Goal: Transaction & Acquisition: Purchase product/service

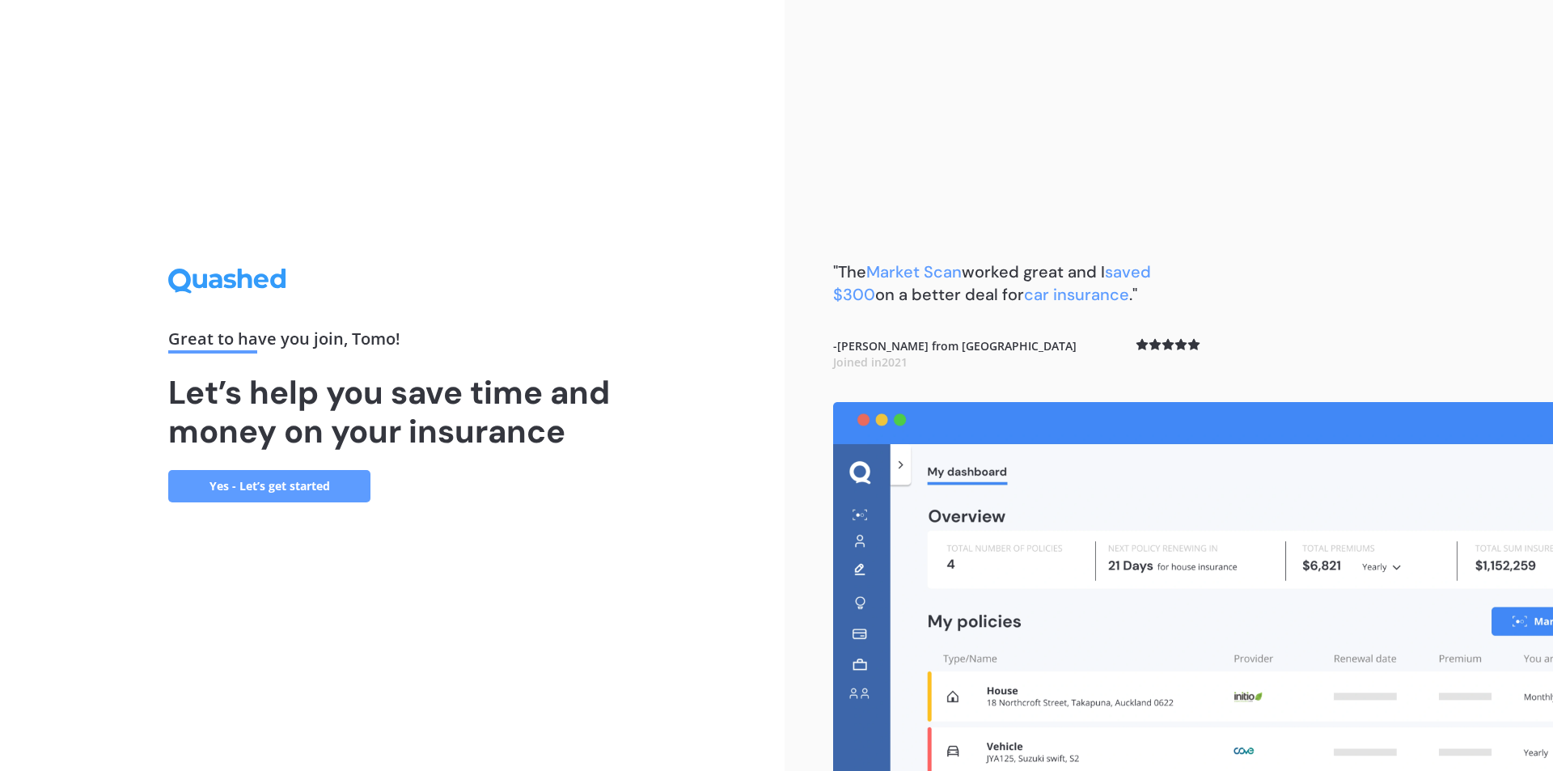
click at [321, 483] on link "Yes - Let’s get started" at bounding box center [269, 486] width 202 height 32
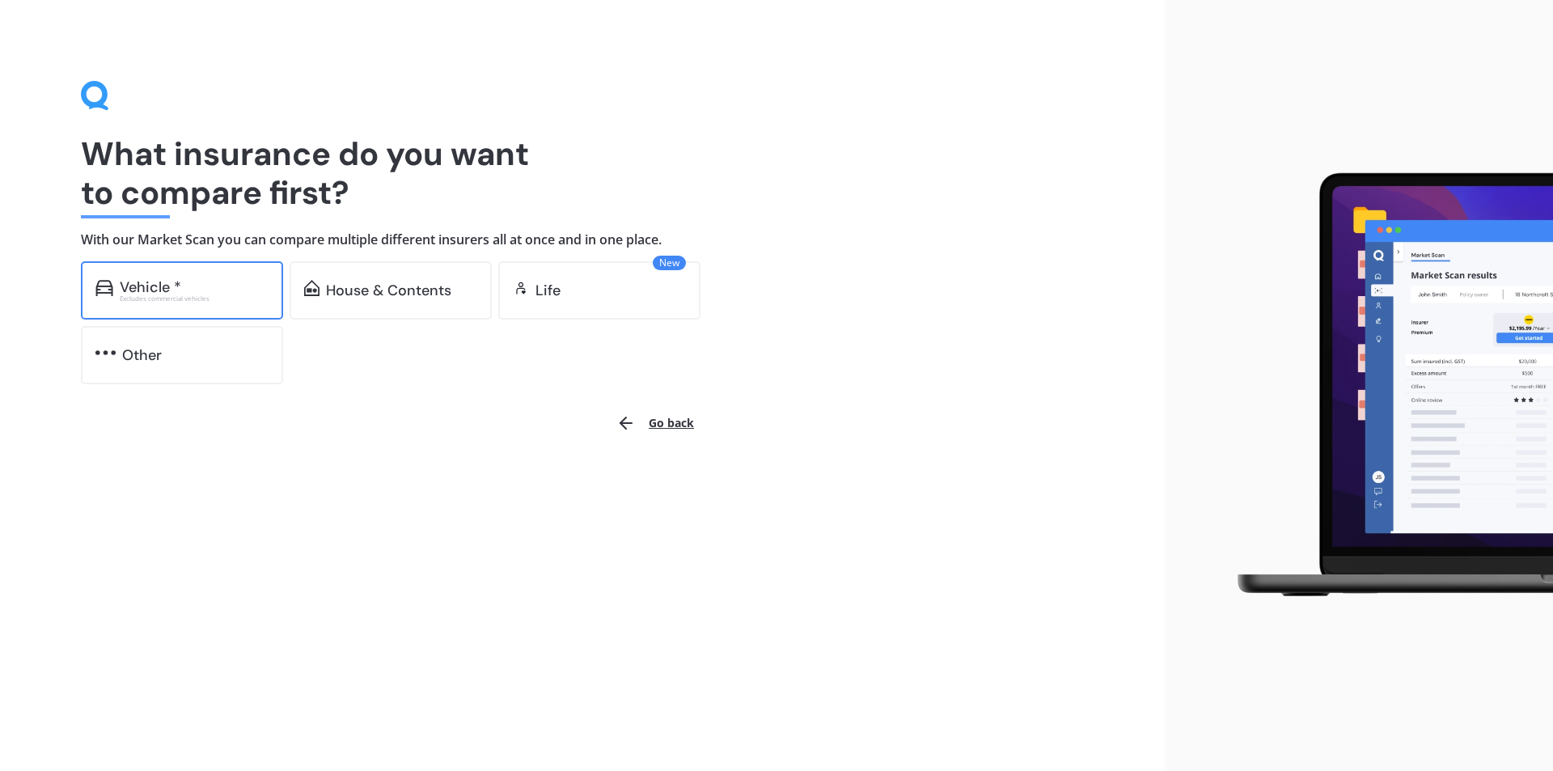
click at [197, 295] on div "Excludes commercial vehicles" at bounding box center [194, 298] width 149 height 6
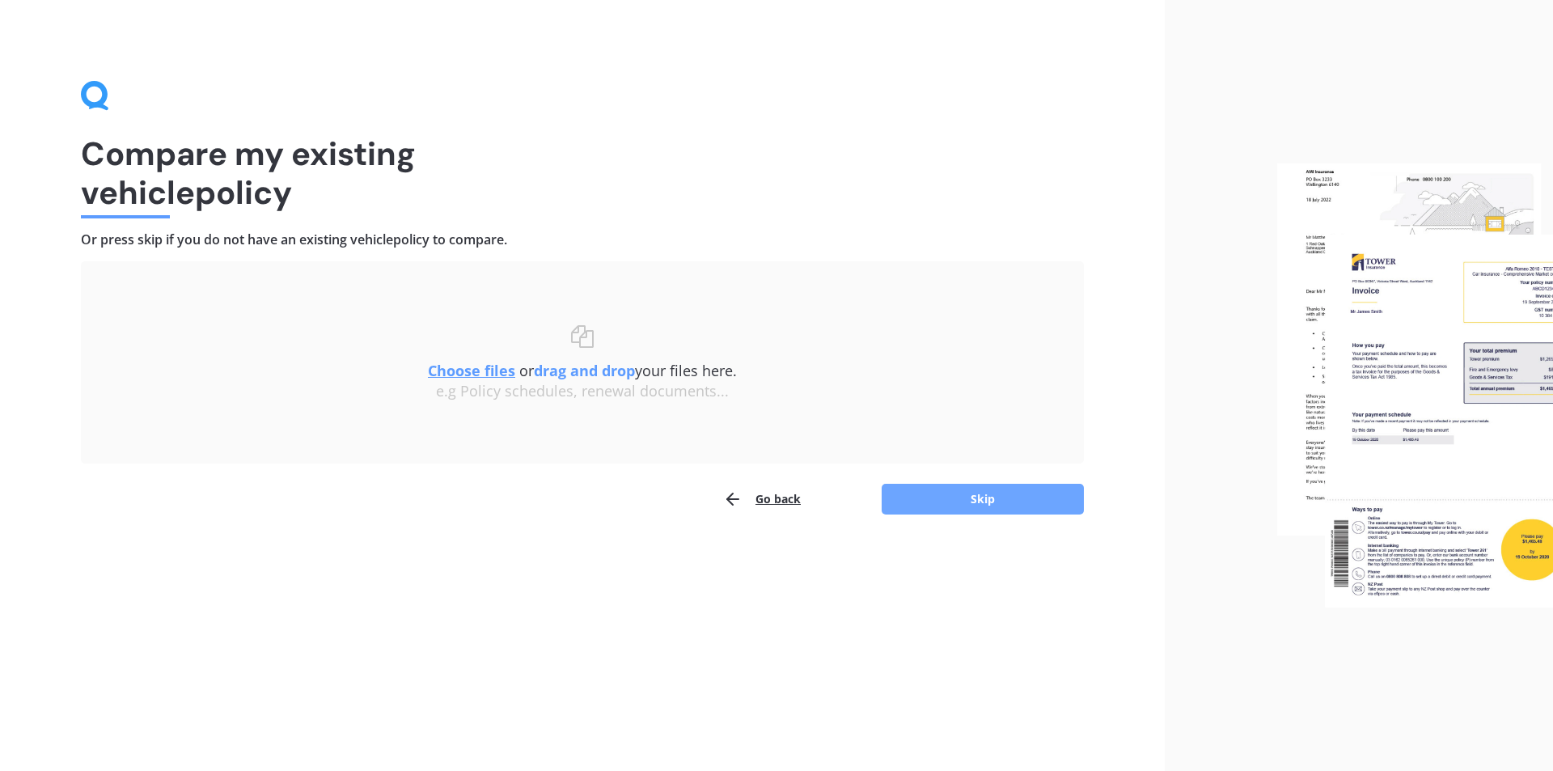
click at [962, 507] on button "Skip" at bounding box center [983, 499] width 202 height 31
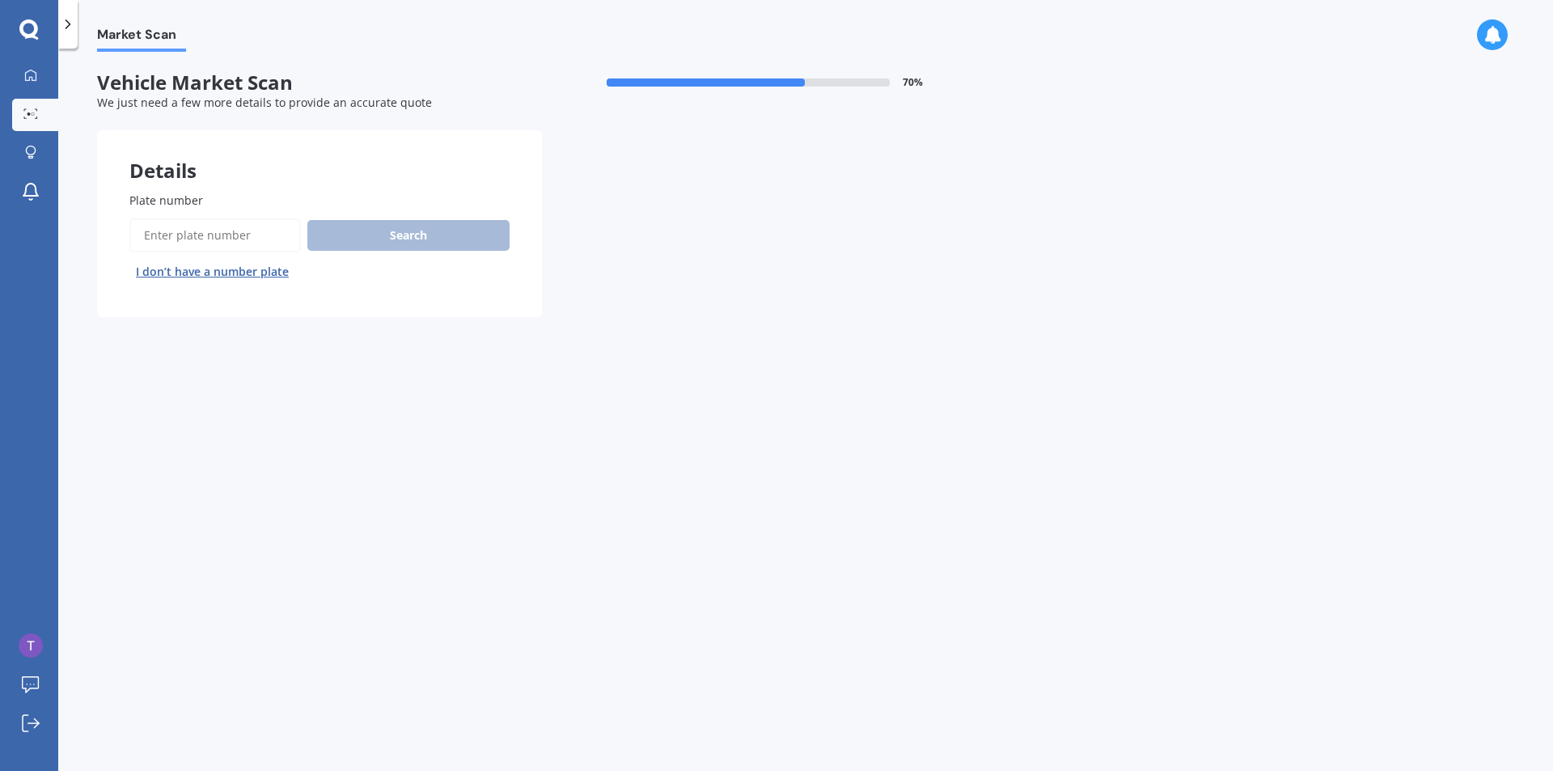
click at [214, 238] on input "Plate number" at bounding box center [215, 235] width 172 height 34
paste input "JWU945"
type input "JWU945"
click at [424, 239] on button "Search" at bounding box center [408, 235] width 202 height 31
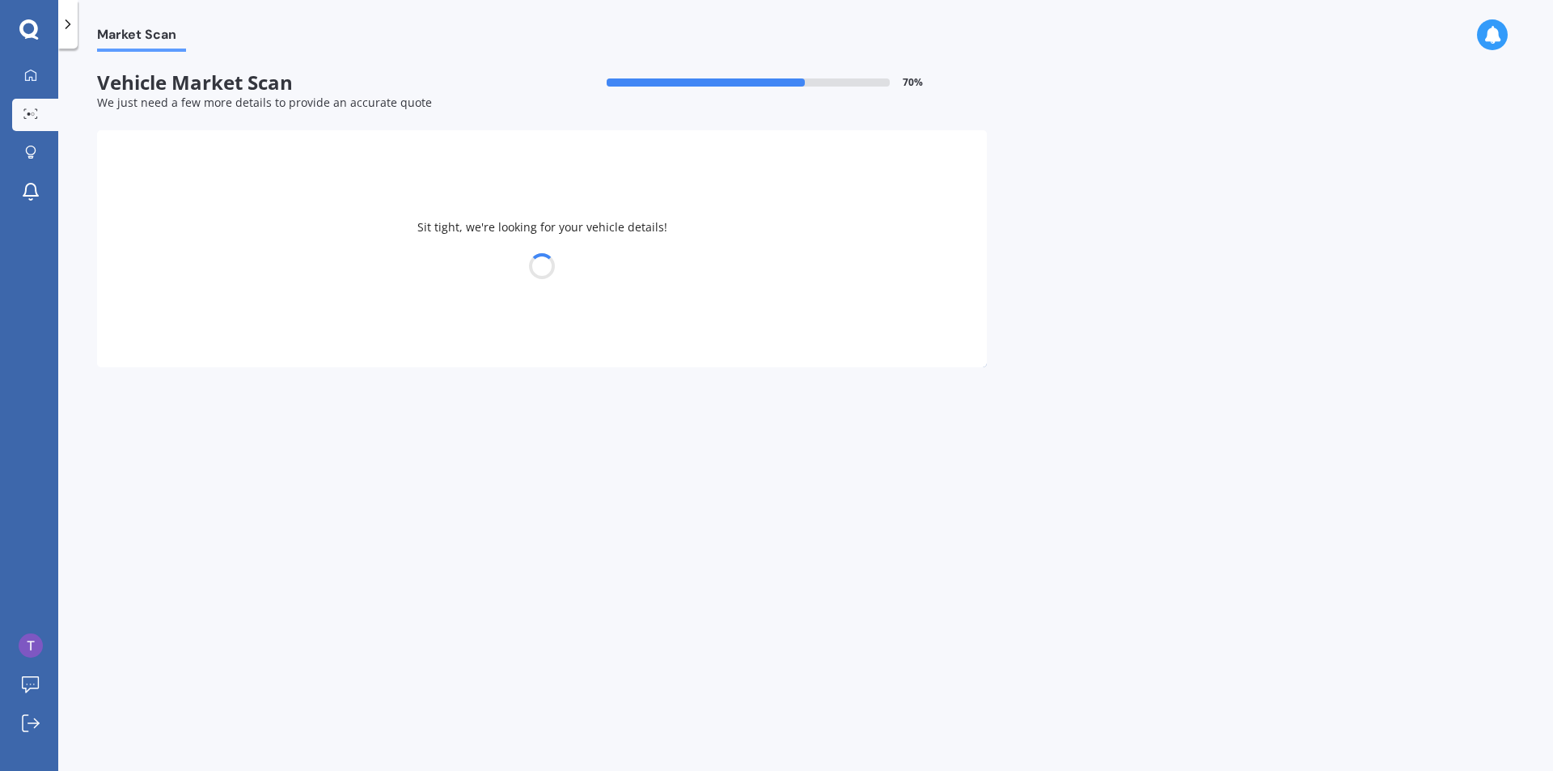
select select "FORD"
select select "RANGER"
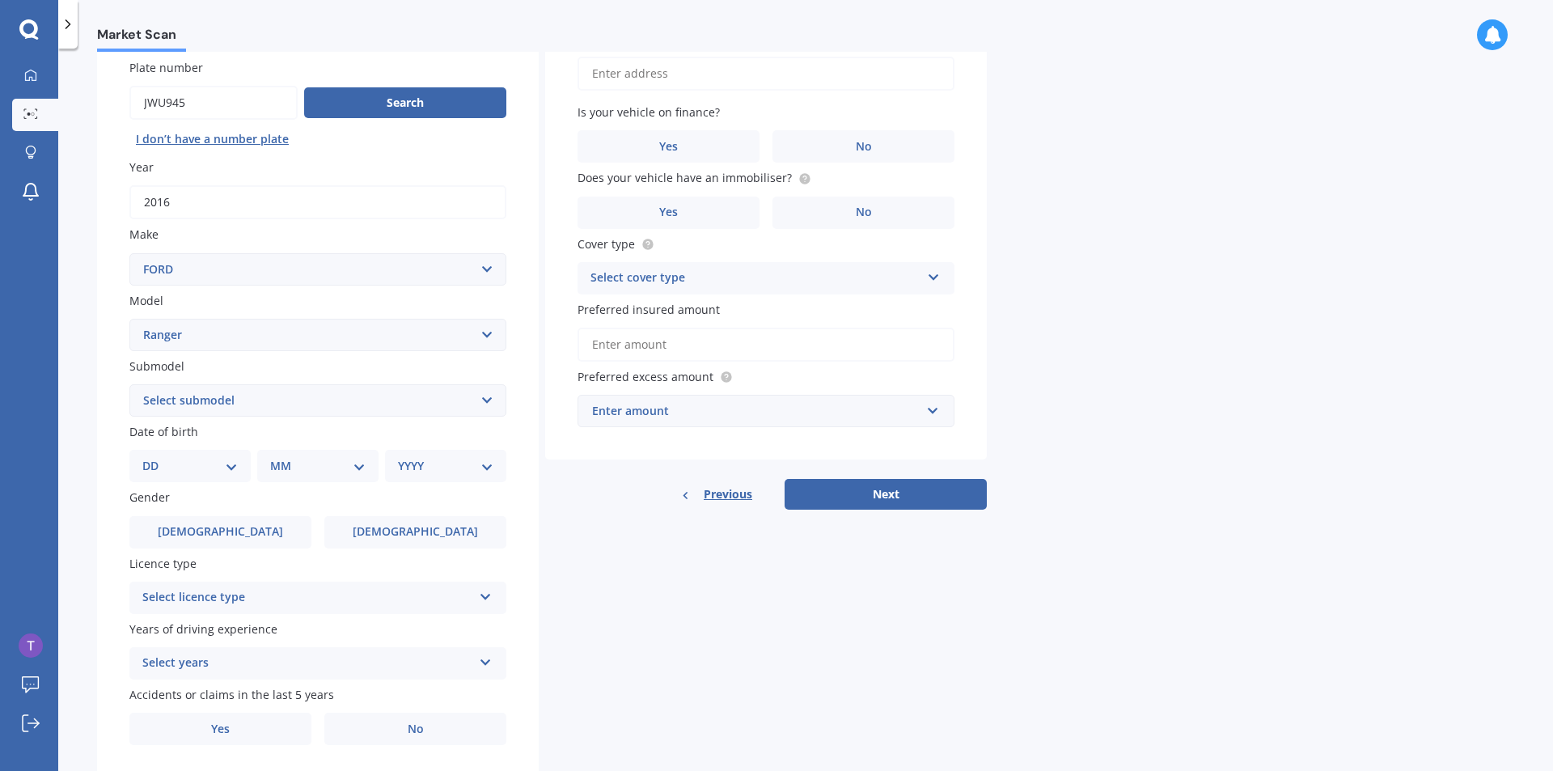
scroll to position [162, 0]
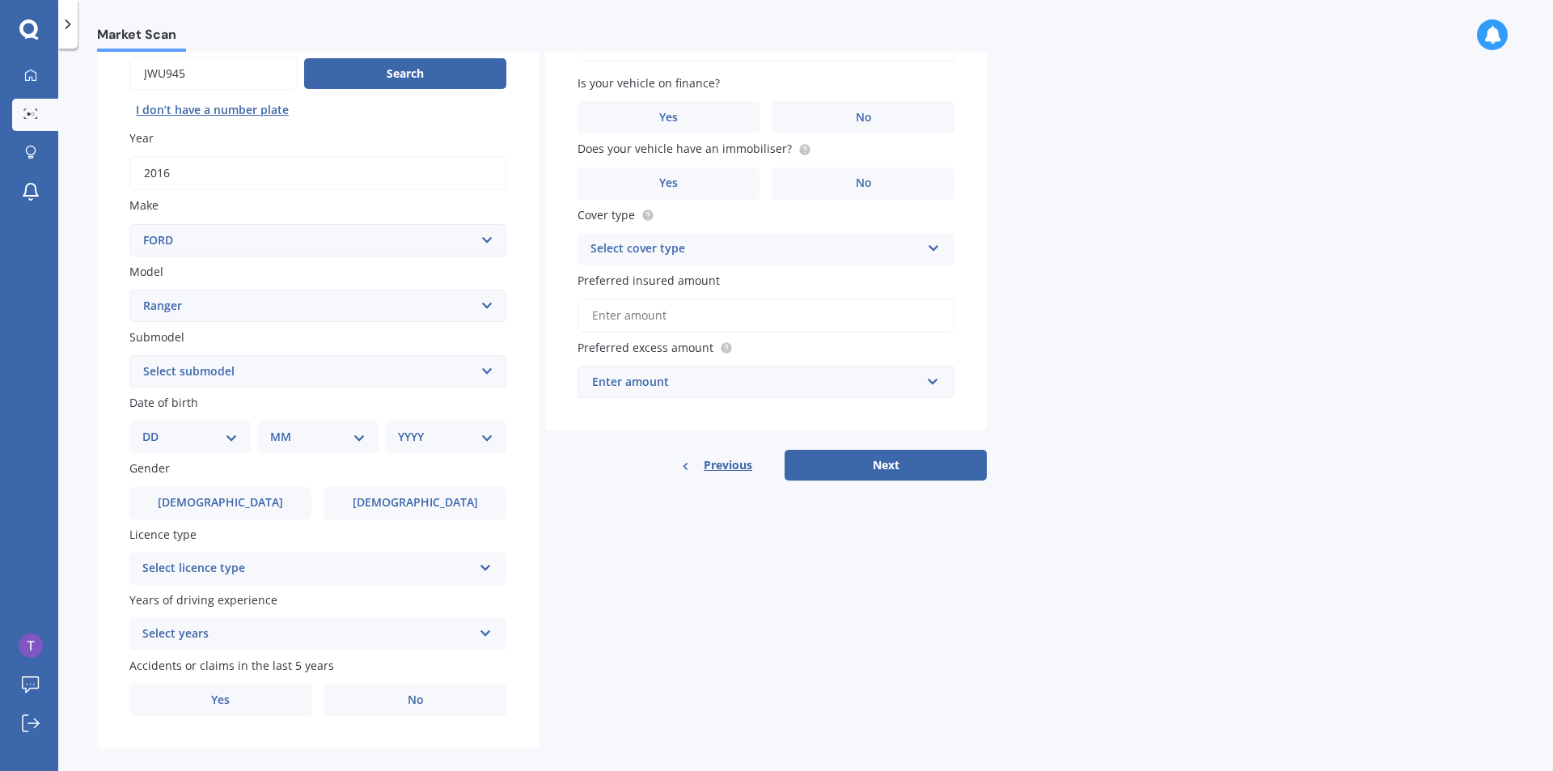
click at [355, 375] on select "Select submodel 4X2 3.2 Litre Turbo Diesel 4X2 XL 2.2 Litre Turbo Diesel 4X2 XL…" at bounding box center [317, 371] width 377 height 32
click at [1243, 345] on div "Market Scan Vehicle Market Scan 70 % We just need a few more details to provide…" at bounding box center [805, 413] width 1495 height 722
click at [345, 382] on select "Select submodel 4X2 3.2 Litre Turbo Diesel 4X2 XL 2.2 Litre Turbo Diesel 4X2 XL…" at bounding box center [317, 371] width 377 height 32
select select "XL 3.2 LITRE TURBO DIESEL"
click at [129, 355] on select "Select submodel 4X2 3.2 Litre Turbo Diesel 4X2 XL 2.2 Litre Turbo Diesel 4X2 XL…" at bounding box center [317, 371] width 377 height 32
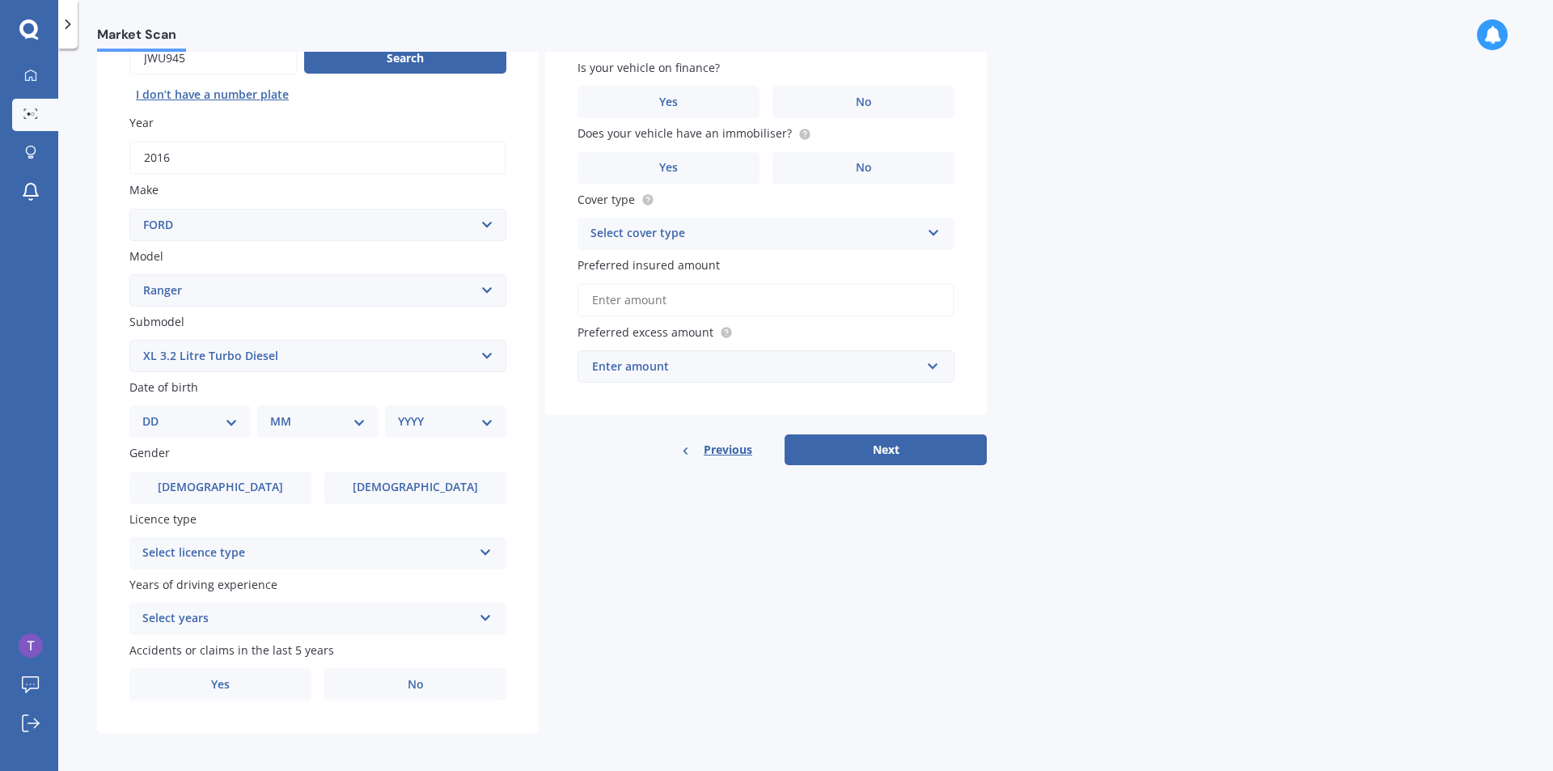
scroll to position [181, 0]
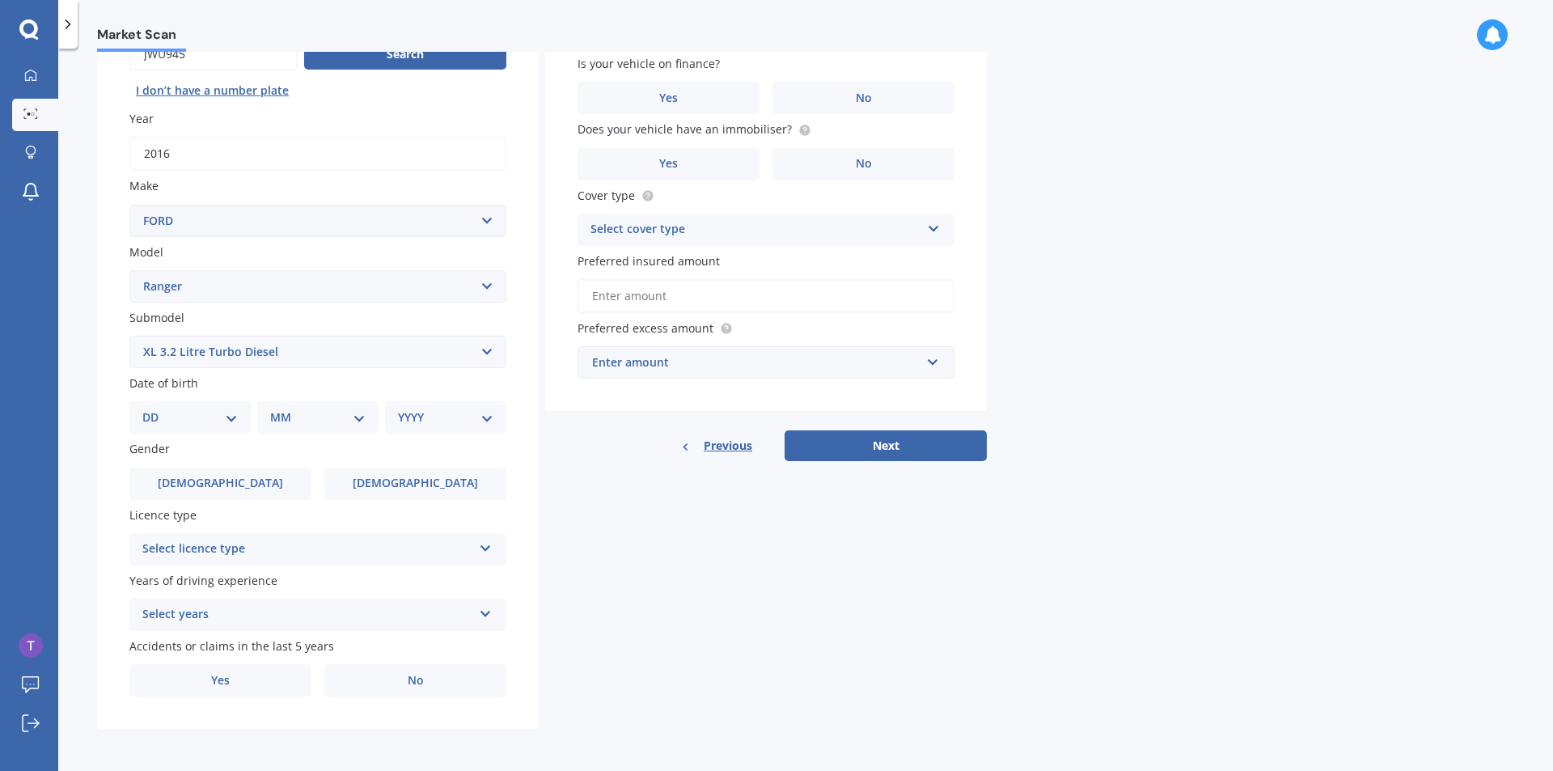
click at [199, 417] on select "DD 01 02 03 04 05 06 07 08 09 10 11 12 13 14 15 16 17 18 19 20 21 22 23 24 25 2…" at bounding box center [189, 418] width 95 height 18
select select "23"
click at [155, 409] on select "DD 01 02 03 04 05 06 07 08 09 10 11 12 13 14 15 16 17 18 19 20 21 22 23 24 25 2…" at bounding box center [189, 418] width 95 height 18
click at [296, 408] on div "MM 01 02 03 04 05 06 07 08 09 10 11 12" at bounding box center [321, 417] width 115 height 32
click at [303, 425] on select "MM 01 02 03 04 05 06 07 08 09 10 11 12" at bounding box center [321, 418] width 89 height 18
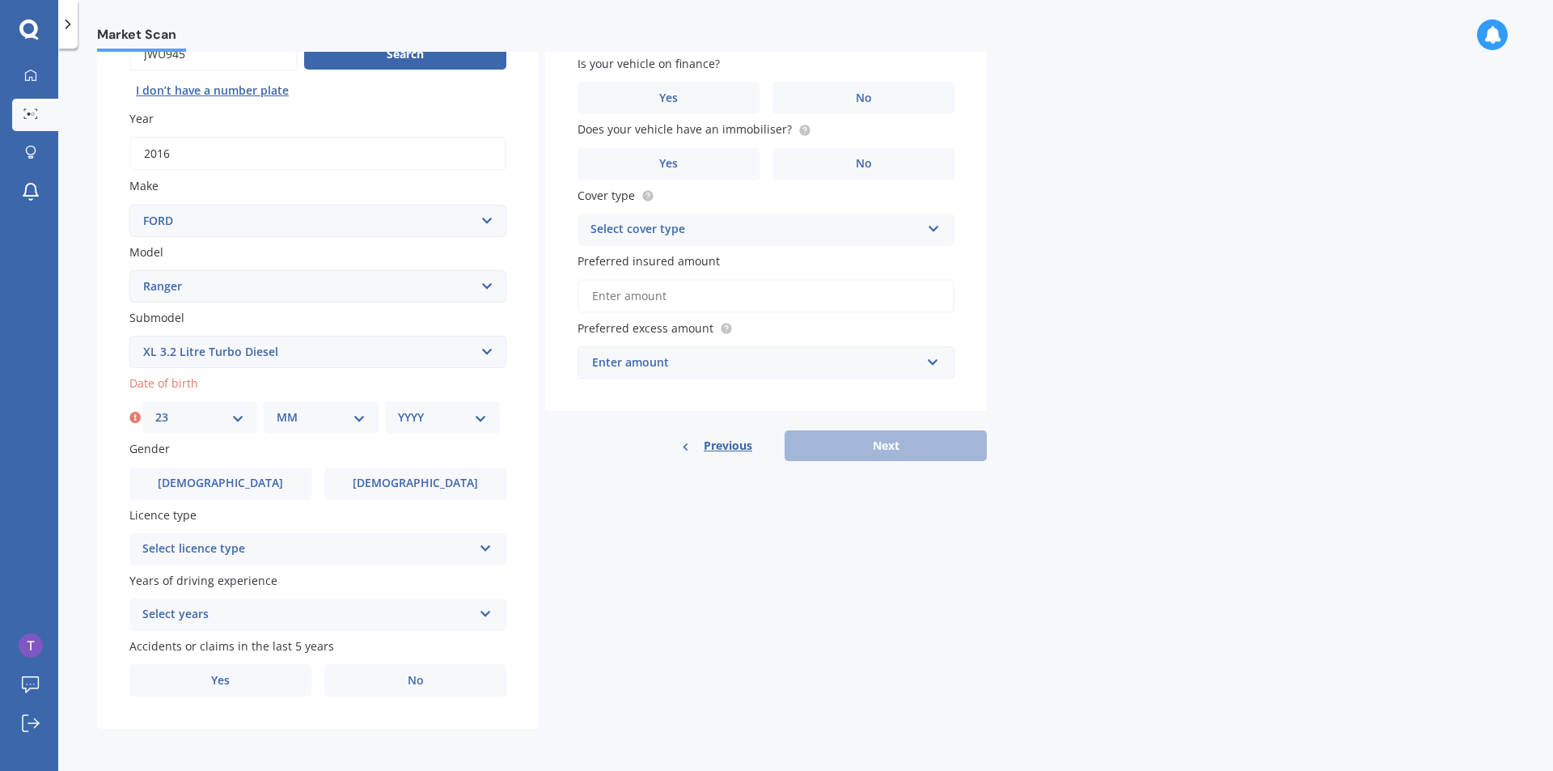
select select "03"
click at [277, 409] on select "MM 01 02 03 04 05 06 07 08 09 10 11 12" at bounding box center [321, 418] width 89 height 18
click at [462, 428] on div "YYYY 2025 2024 2023 2022 2021 2020 2019 2018 2017 2016 2015 2014 2013 2012 2011…" at bounding box center [442, 417] width 115 height 32
click at [463, 417] on select "YYYY 2025 2024 2023 2022 2021 2020 2019 2018 2017 2016 2015 2014 2013 2012 2011…" at bounding box center [442, 418] width 89 height 18
select select "1992"
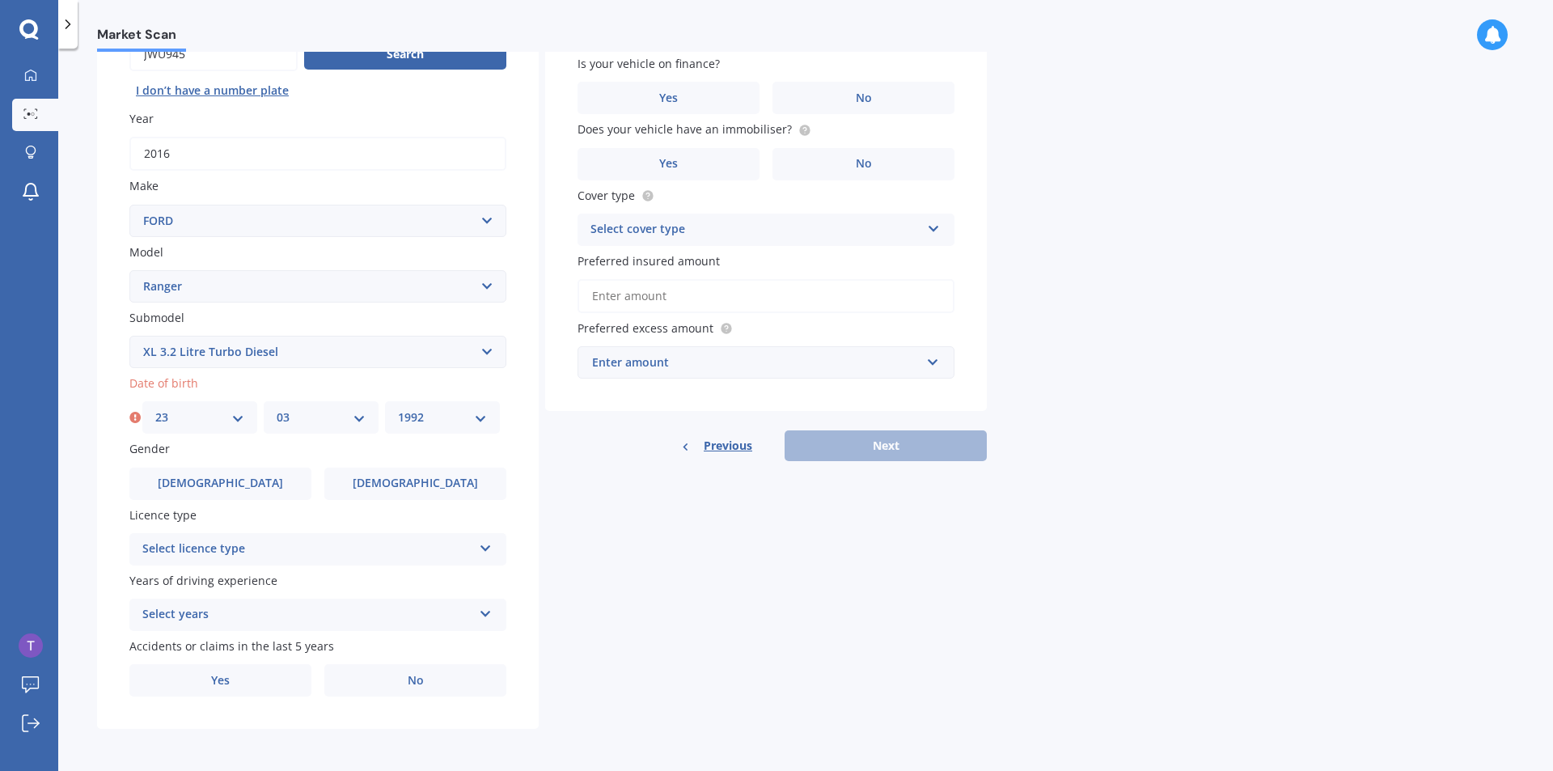
click at [398, 409] on select "YYYY 2025 2024 2023 2022 2021 2020 2019 2018 2017 2016 2015 2014 2013 2012 2011…" at bounding box center [442, 418] width 89 height 18
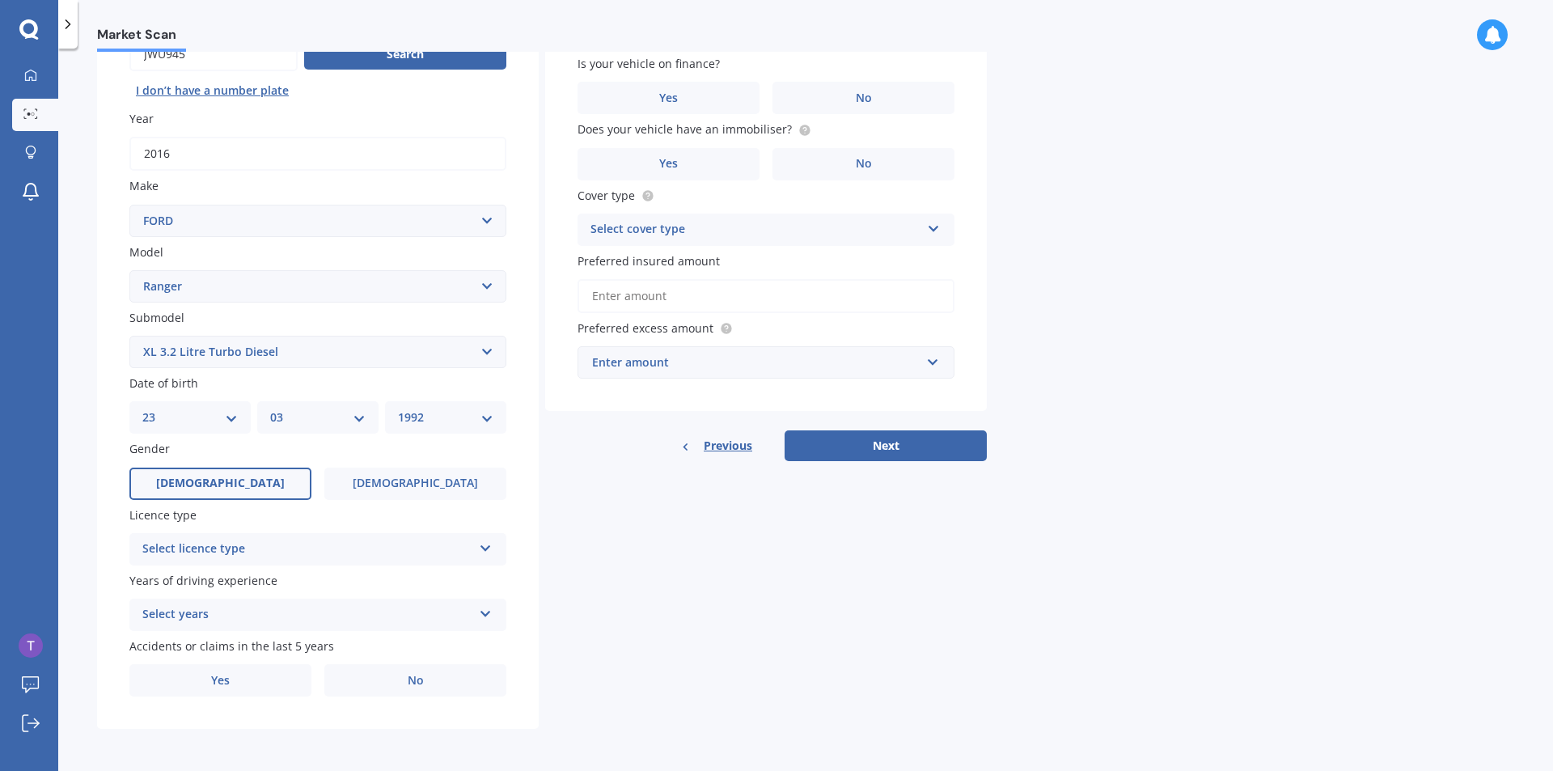
click at [209, 485] on span "Male" at bounding box center [220, 484] width 129 height 14
click at [0, 0] on input "Male" at bounding box center [0, 0] width 0 height 0
click at [331, 544] on div "Select licence type" at bounding box center [307, 549] width 330 height 19
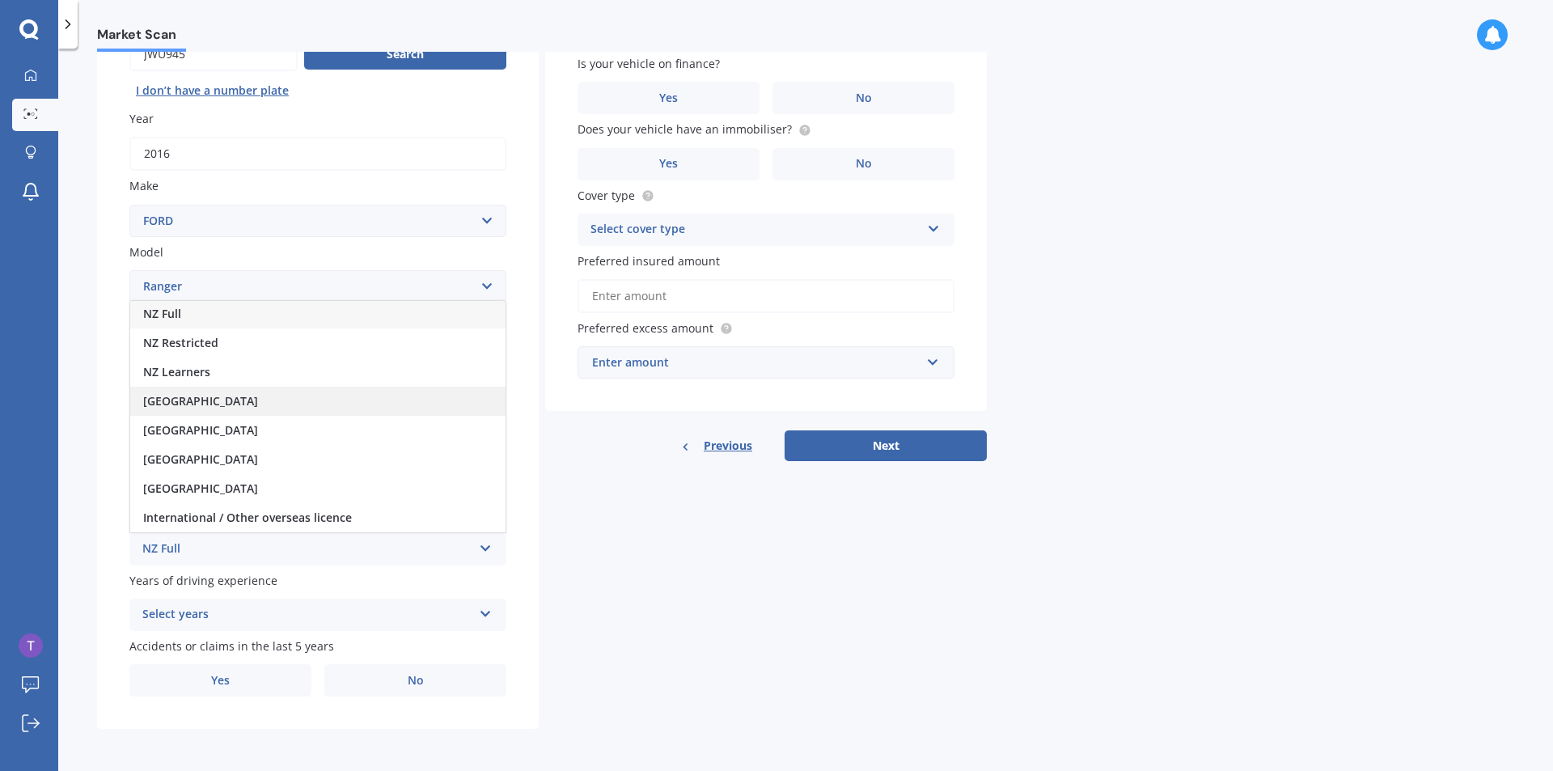
scroll to position [0, 0]
click at [223, 317] on div "NZ Full" at bounding box center [317, 315] width 375 height 29
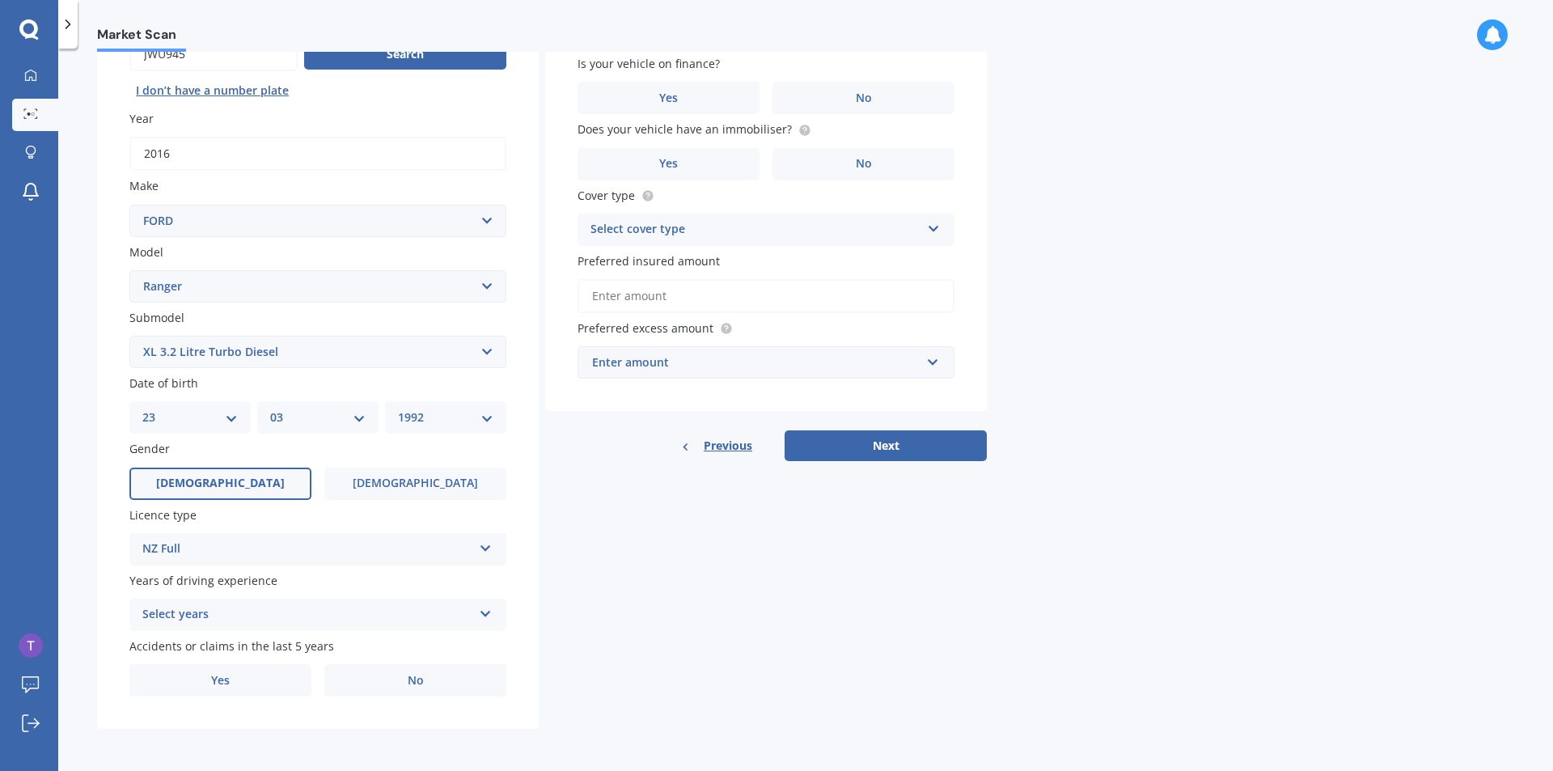
click at [270, 616] on div "Select years" at bounding box center [307, 614] width 330 height 19
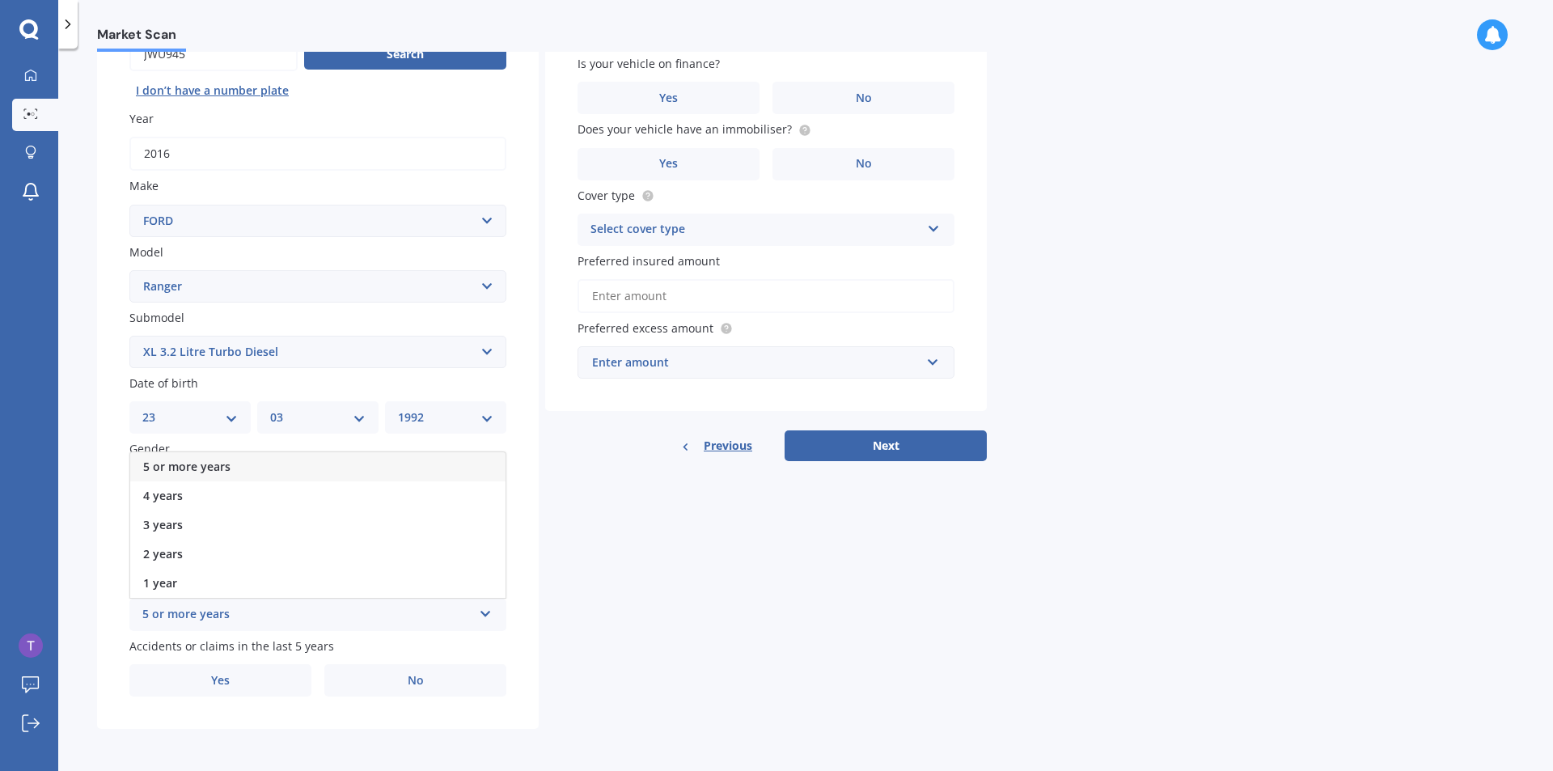
click at [239, 464] on div "5 or more years" at bounding box center [317, 466] width 375 height 29
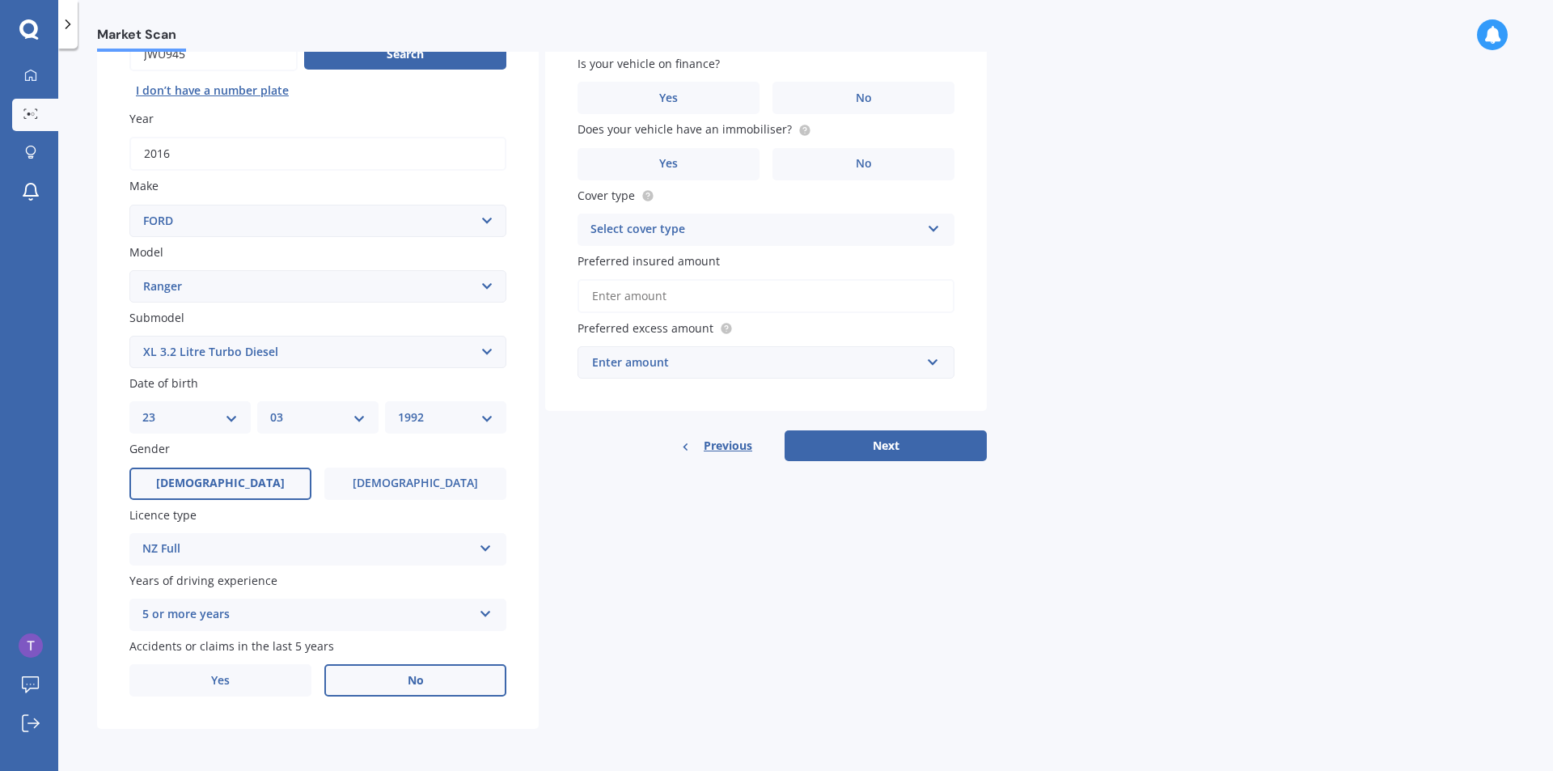
click at [421, 686] on span "No" at bounding box center [416, 681] width 16 height 14
click at [0, 0] on input "No" at bounding box center [0, 0] width 0 height 0
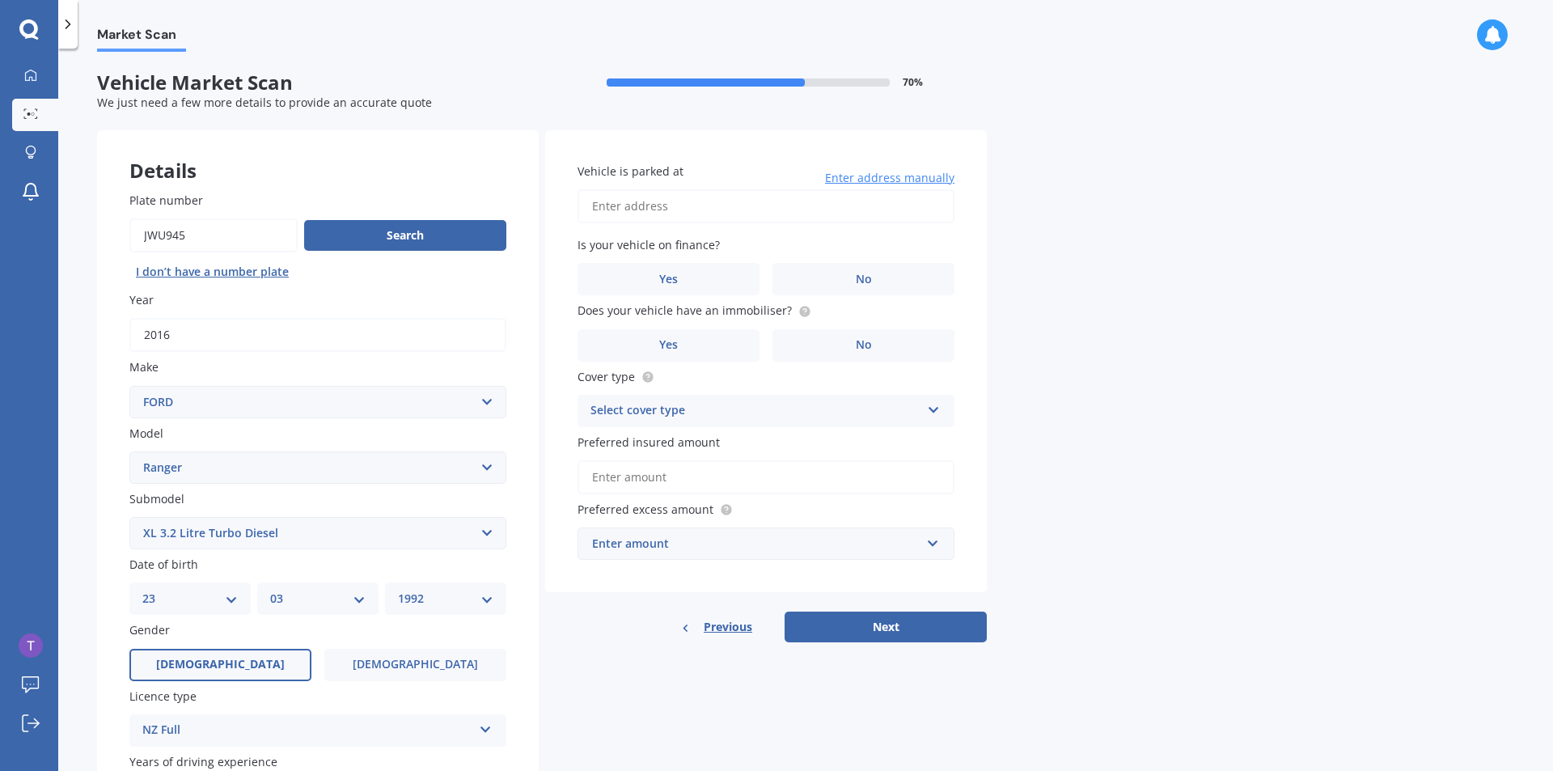
click at [635, 205] on input "Vehicle is parked at" at bounding box center [766, 206] width 377 height 34
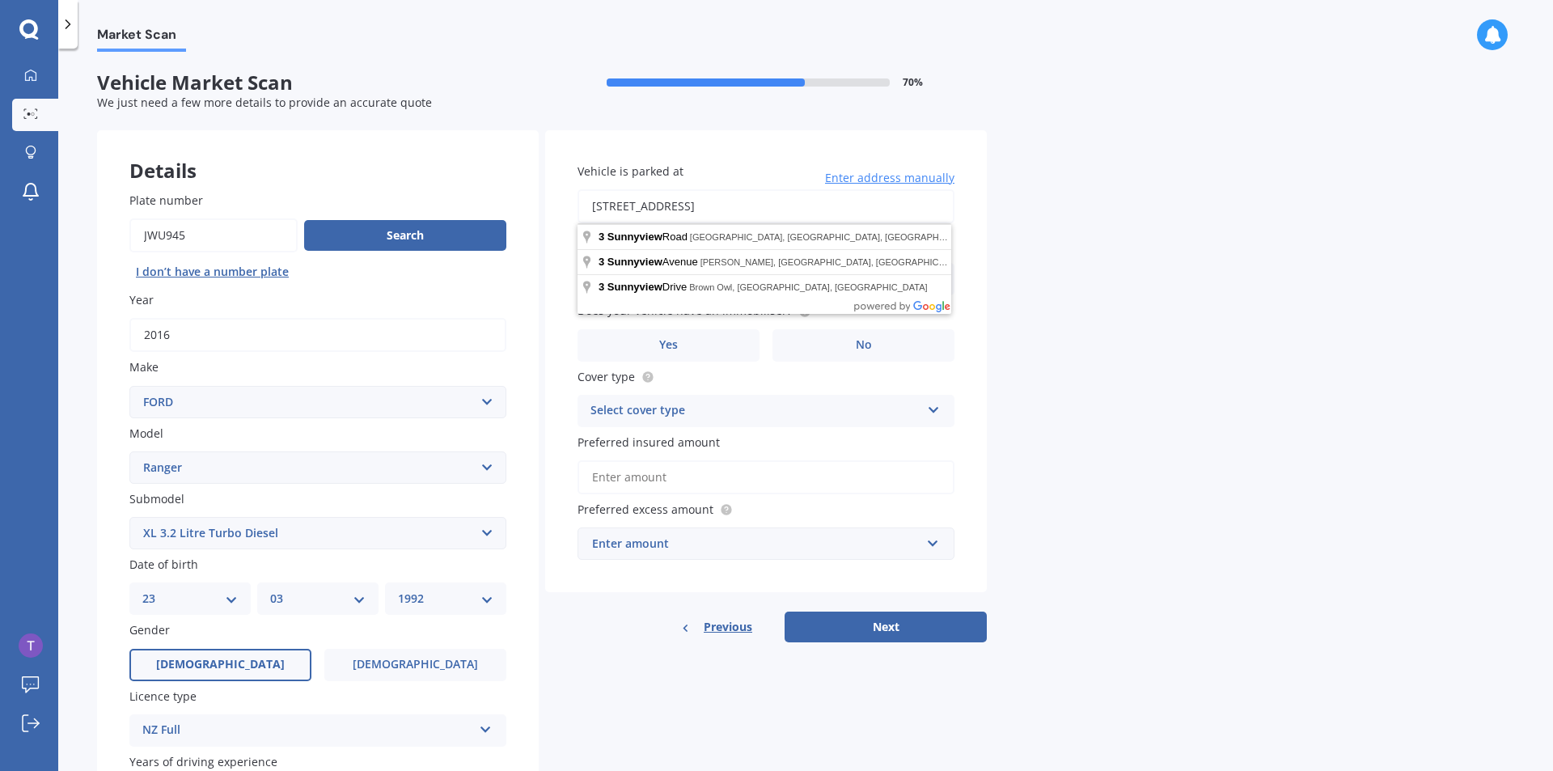
type input "3 Sunnyview Road, Greenhithe, Auckland 0632"
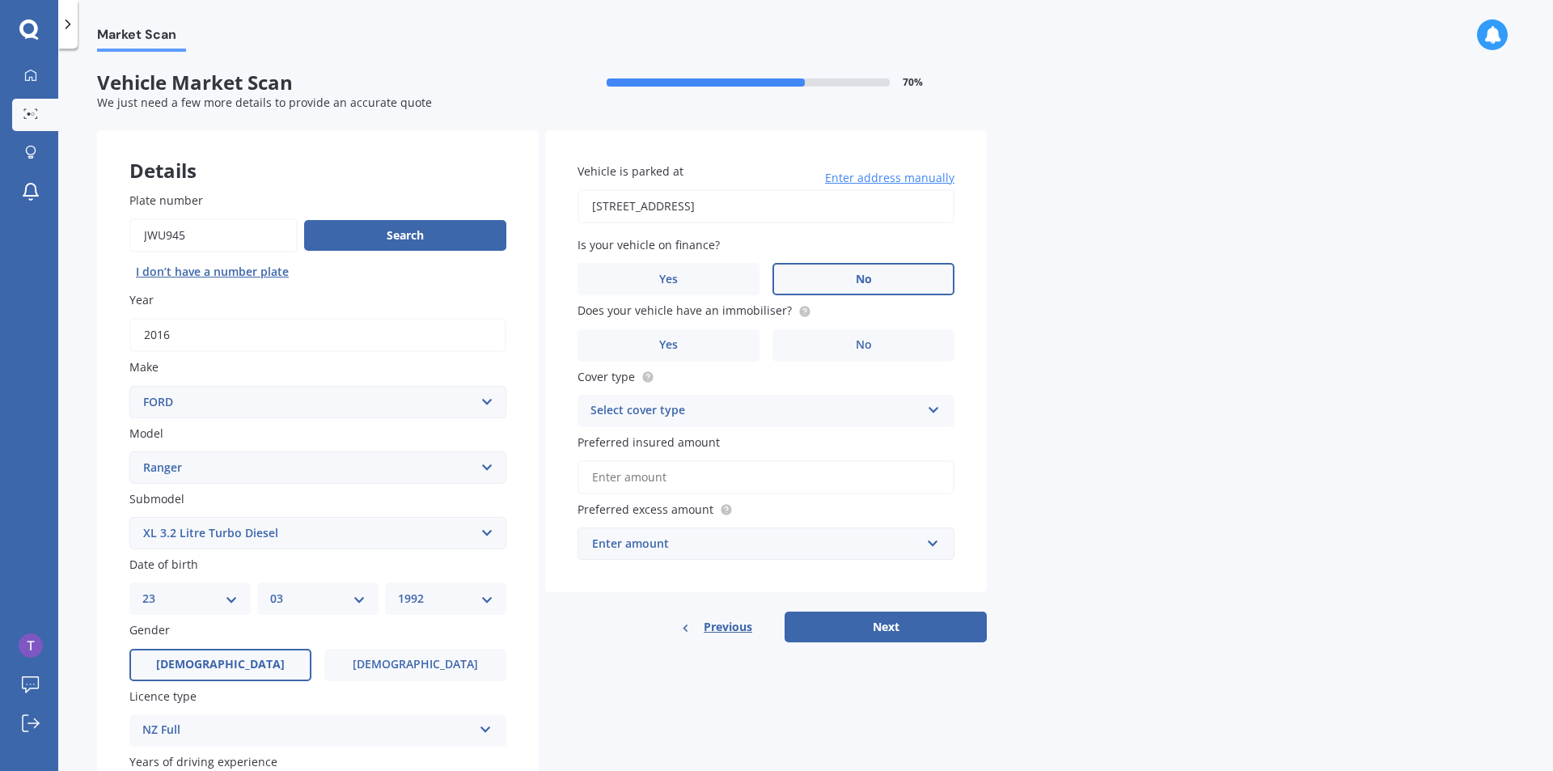
click at [884, 282] on label "No" at bounding box center [864, 279] width 182 height 32
click at [0, 0] on input "No" at bounding box center [0, 0] width 0 height 0
click at [686, 346] on label "Yes" at bounding box center [669, 345] width 182 height 32
click at [0, 0] on input "Yes" at bounding box center [0, 0] width 0 height 0
click at [751, 423] on div "Select cover type Comprehensive Third Party, Fire & Theft Third Party" at bounding box center [766, 411] width 377 height 32
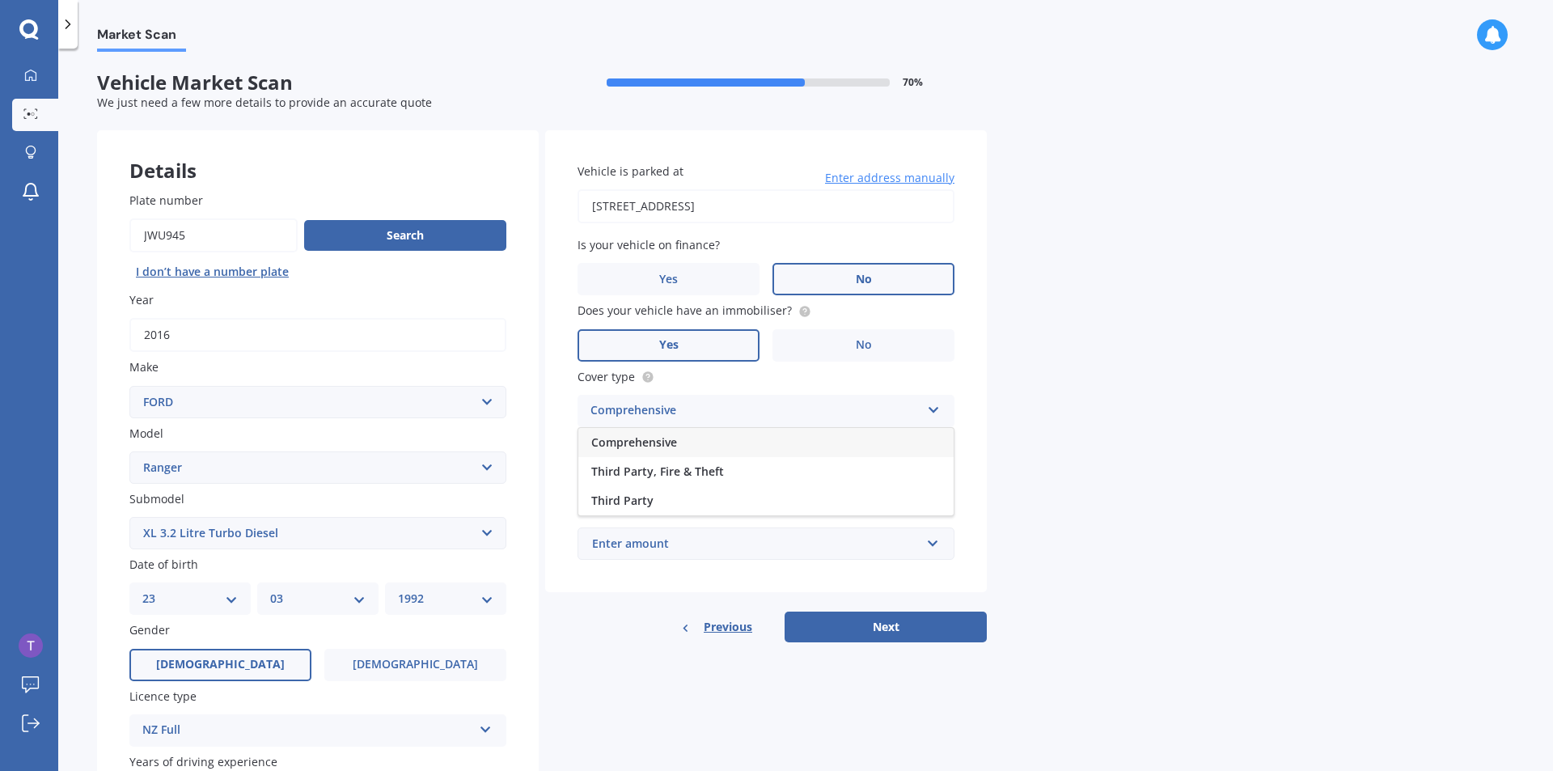
click at [738, 448] on div "Comprehensive" at bounding box center [765, 442] width 375 height 29
click at [1167, 434] on div "Market Scan Vehicle Market Scan 70 % We just need a few more details to provide…" at bounding box center [805, 413] width 1495 height 722
click at [684, 482] on input "Preferred insured amount" at bounding box center [766, 477] width 377 height 34
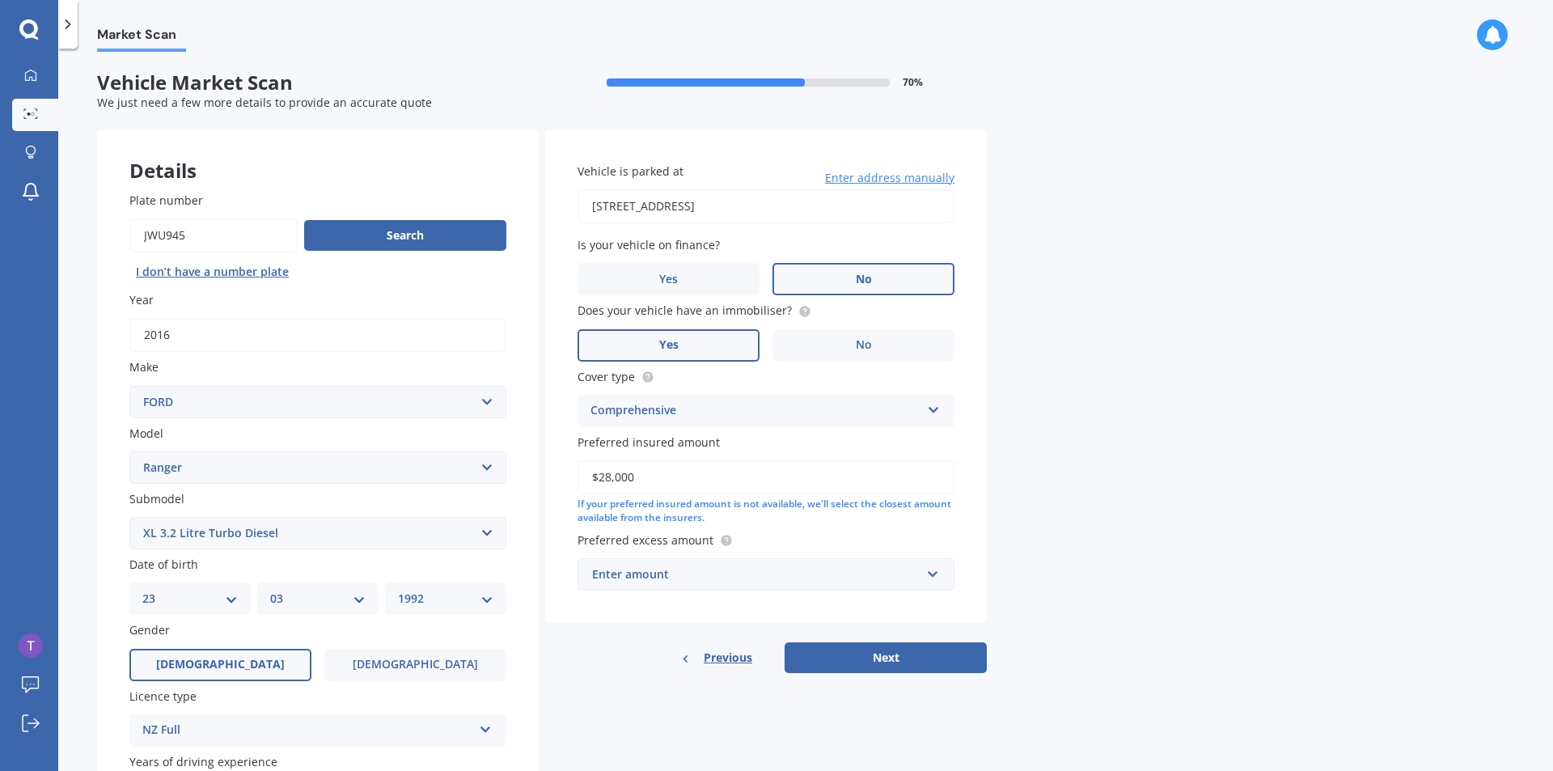
type input "$28,000"
click at [1222, 487] on div "Market Scan Vehicle Market Scan 70 % We just need a few more details to provide…" at bounding box center [805, 413] width 1495 height 722
click at [714, 578] on div "Enter amount" at bounding box center [756, 575] width 328 height 18
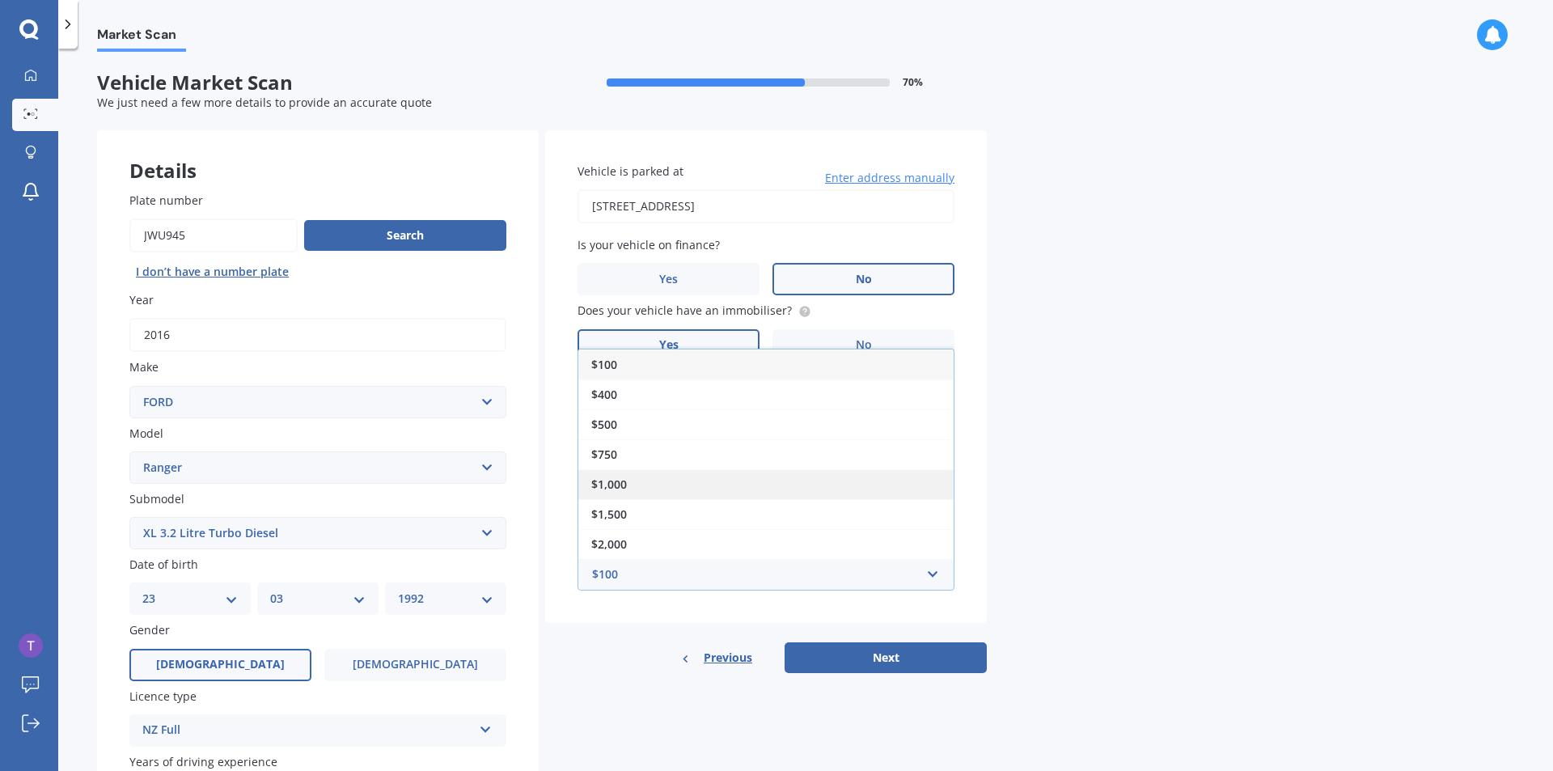
click at [663, 486] on div "$1,000" at bounding box center [765, 484] width 375 height 30
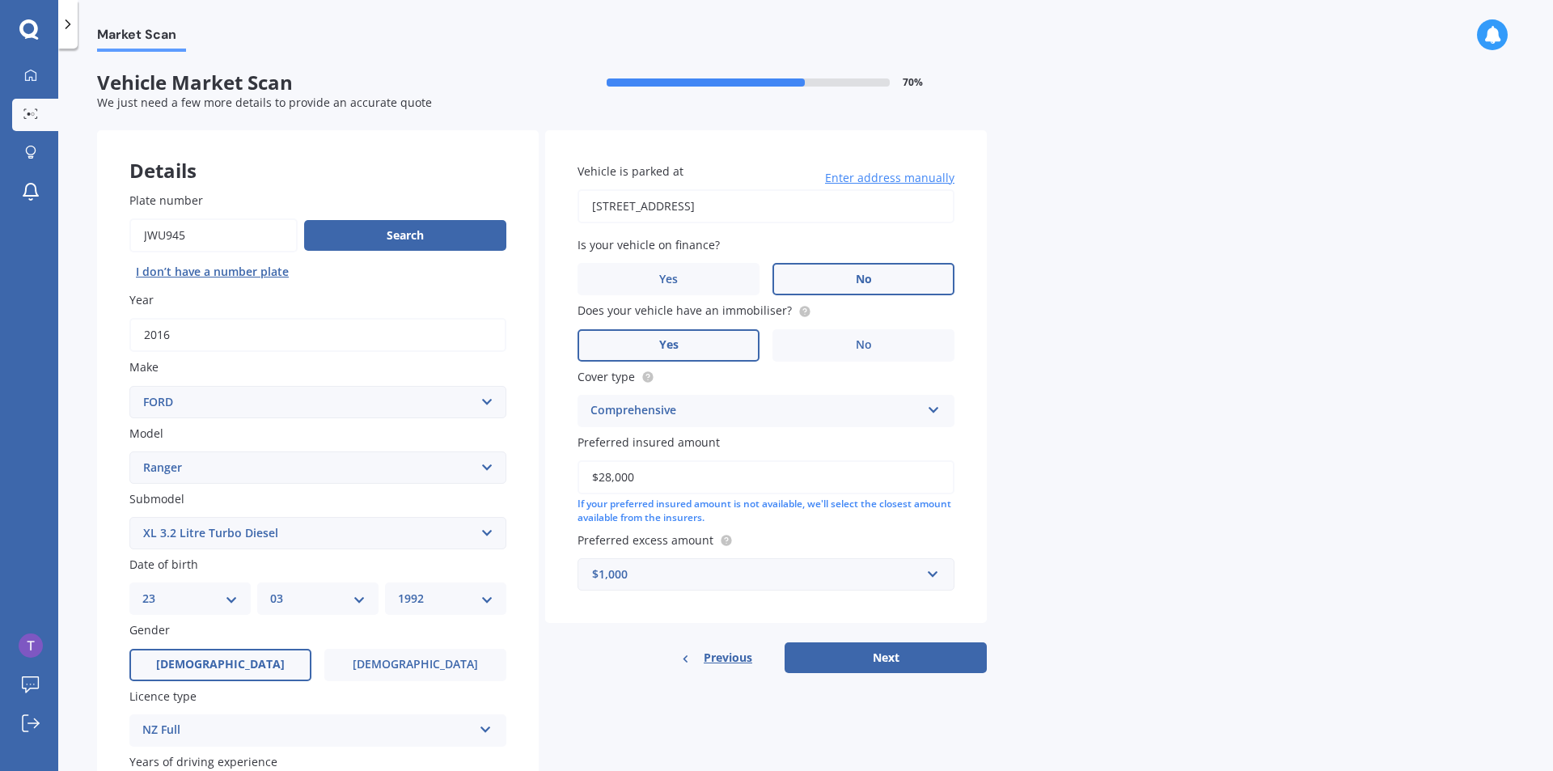
drag, startPoint x: 1156, startPoint y: 551, endPoint x: 1089, endPoint y: 551, distance: 67.1
click at [1156, 552] on div "Market Scan Vehicle Market Scan 70 % We just need a few more details to provide…" at bounding box center [805, 413] width 1495 height 722
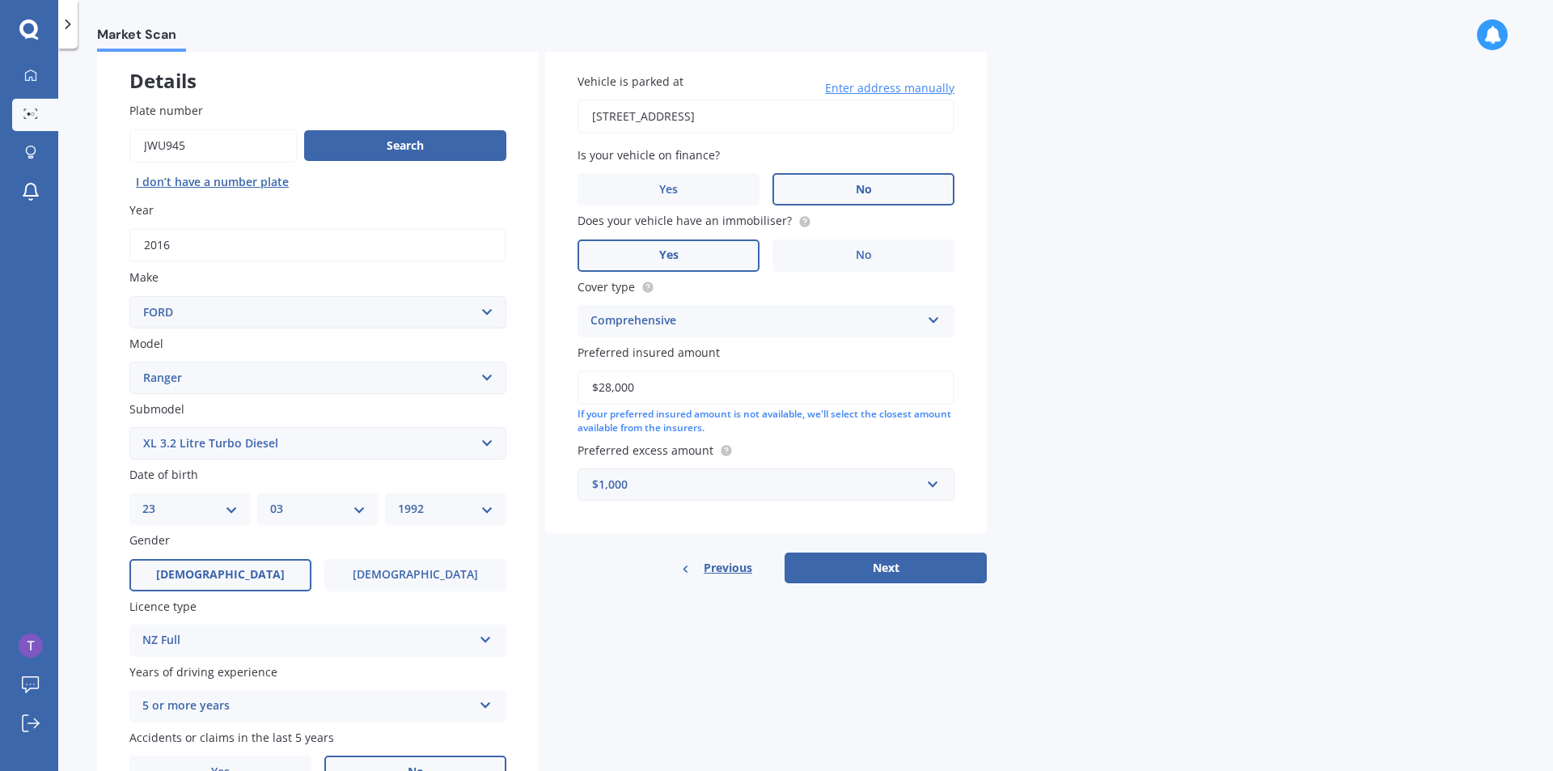
scroll to position [162, 0]
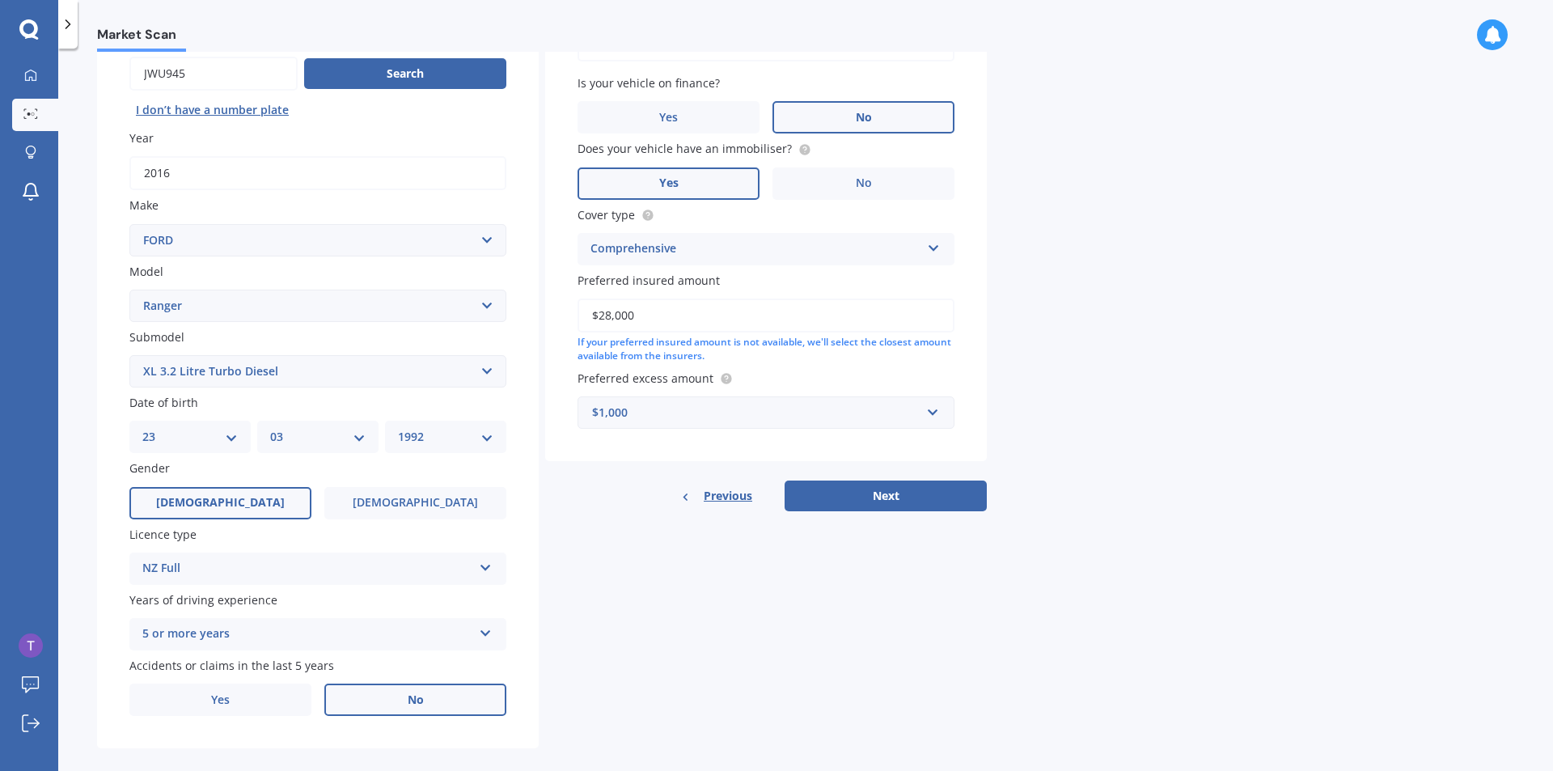
click at [902, 498] on button "Next" at bounding box center [886, 496] width 202 height 31
select select "23"
select select "03"
select select "1992"
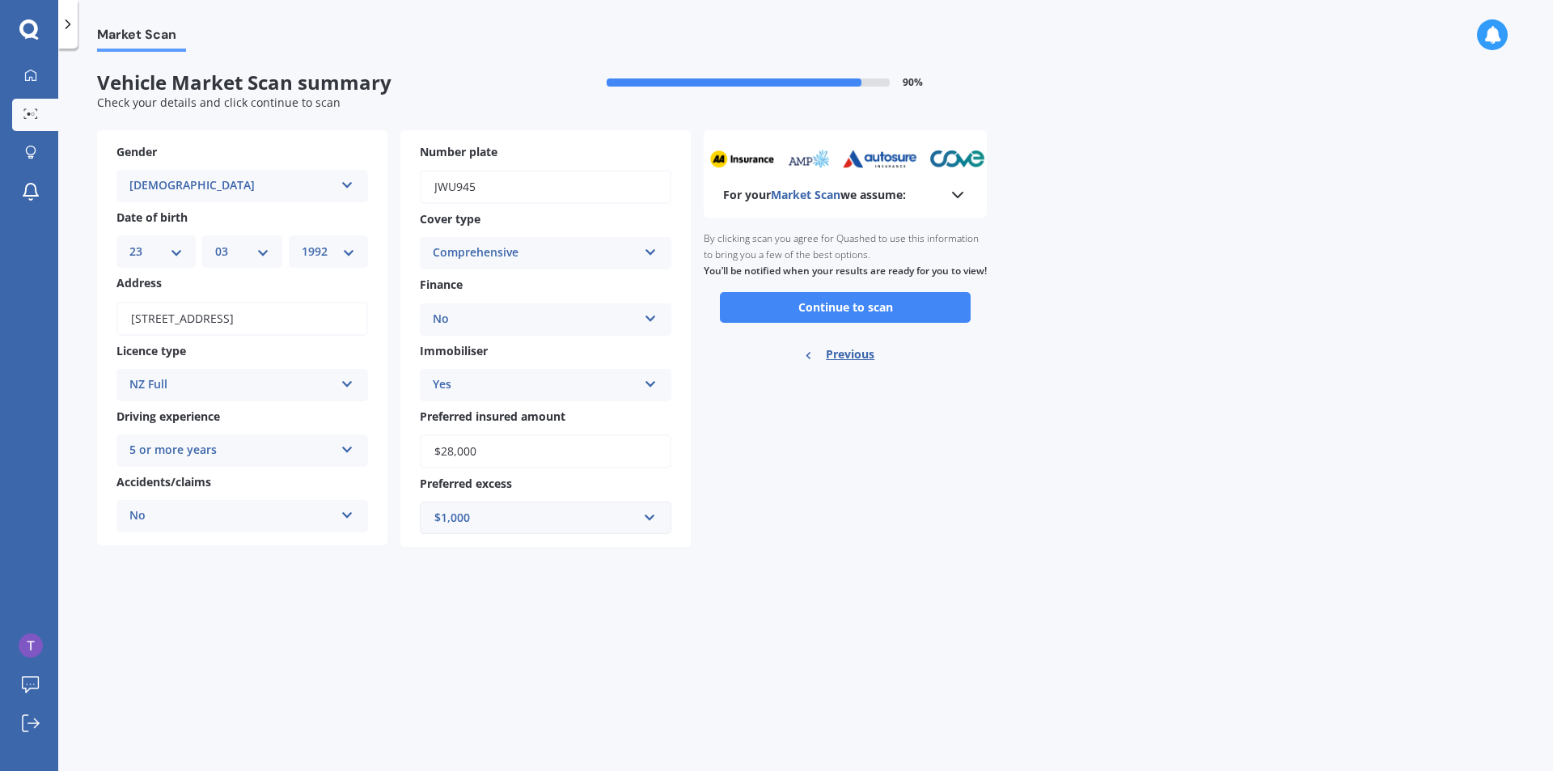
scroll to position [0, 0]
click at [900, 323] on button "Continue to scan" at bounding box center [845, 307] width 251 height 31
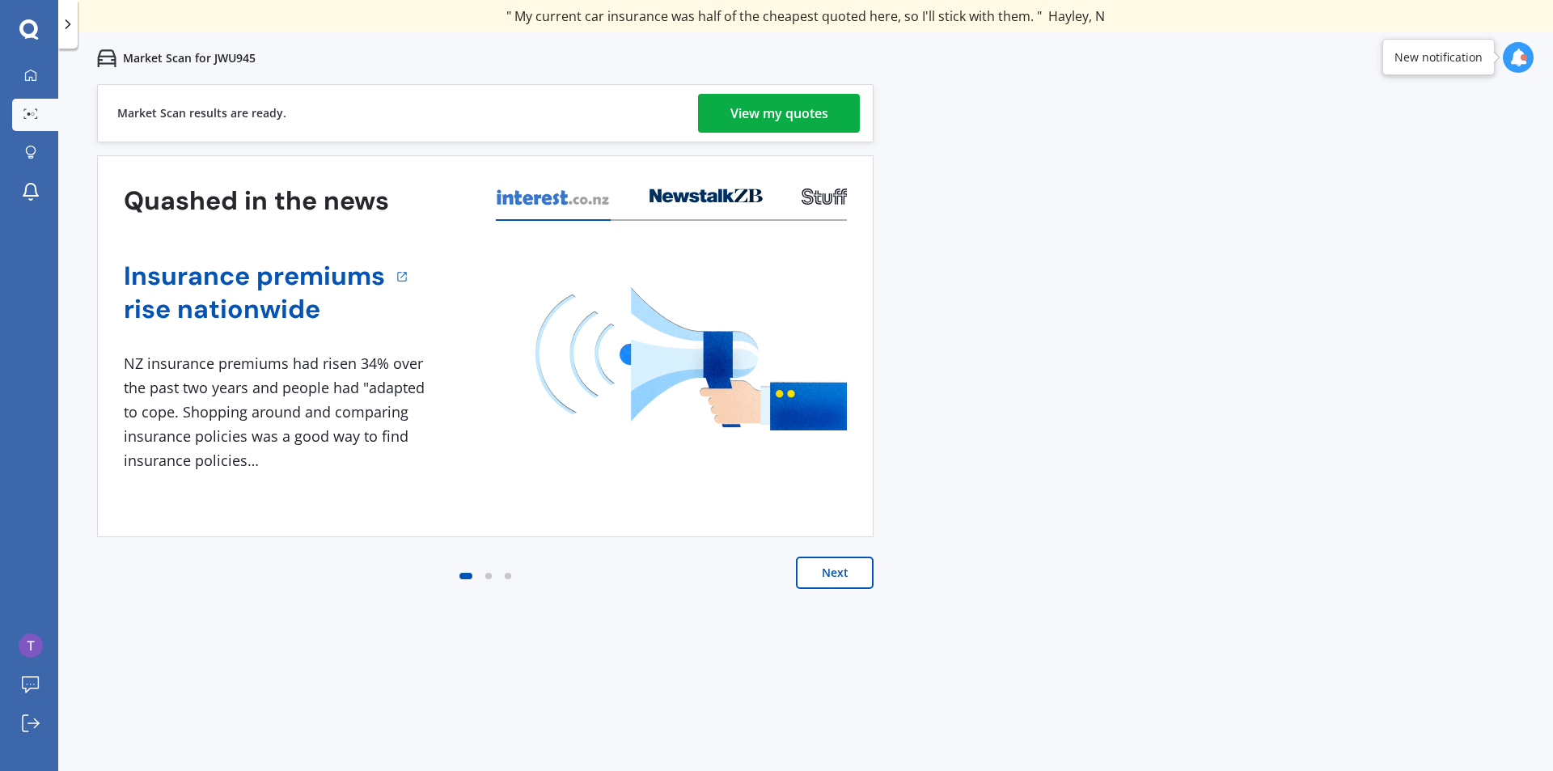
click at [773, 120] on div "View my quotes" at bounding box center [780, 113] width 98 height 39
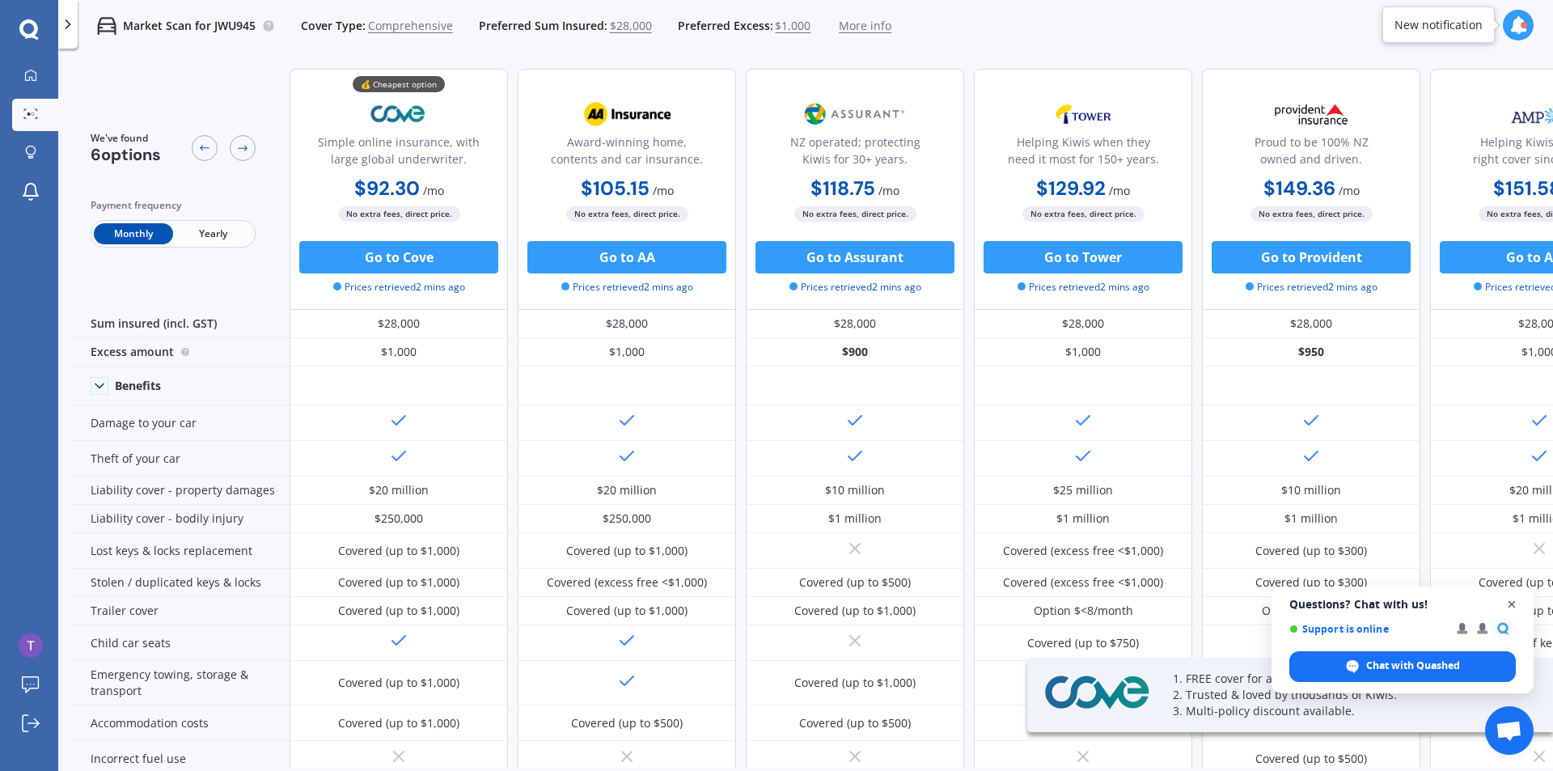
click at [1513, 604] on span "Close chat" at bounding box center [1512, 605] width 20 height 20
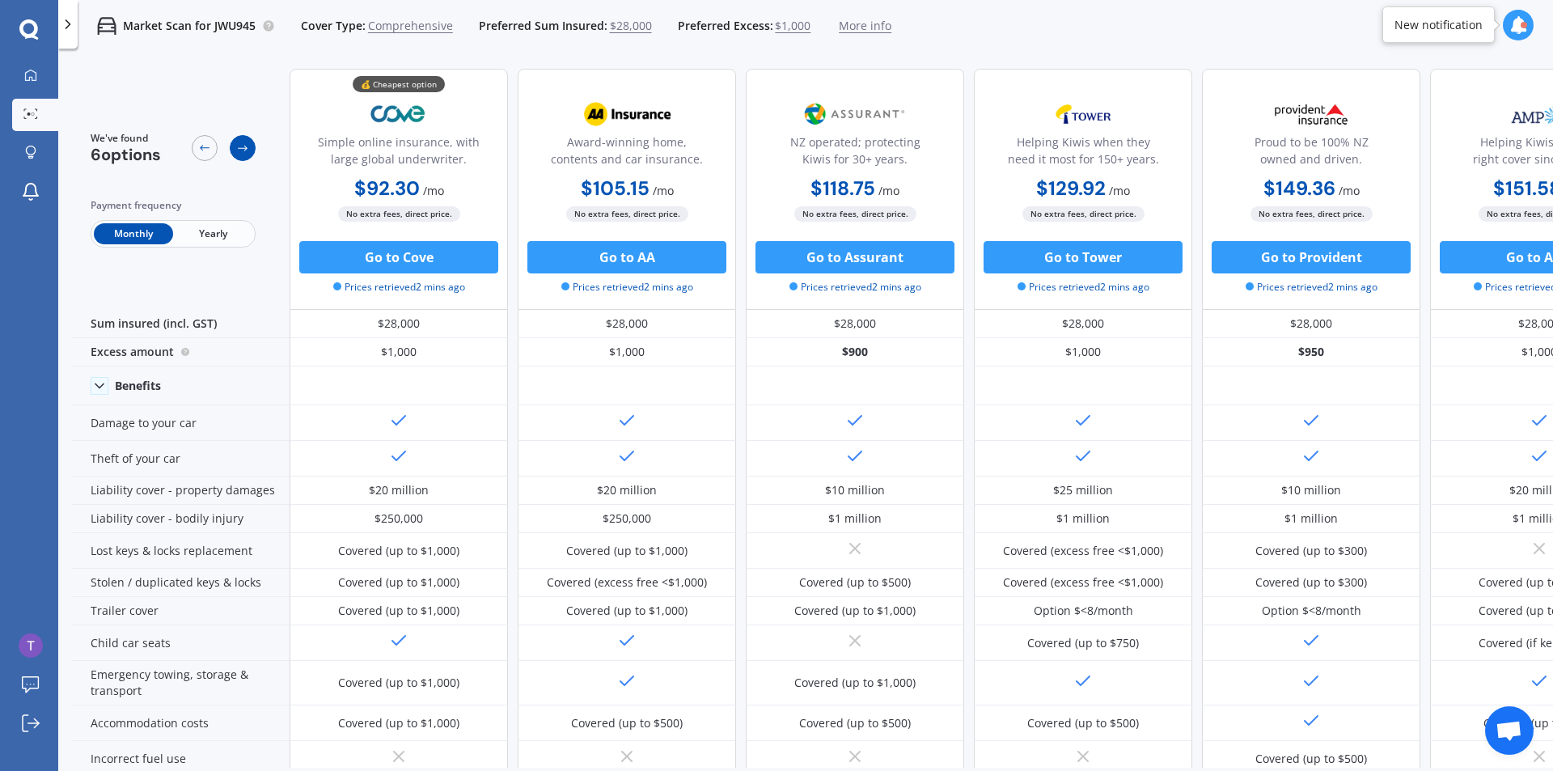
click at [245, 150] on icon at bounding box center [243, 149] width 10 height 6
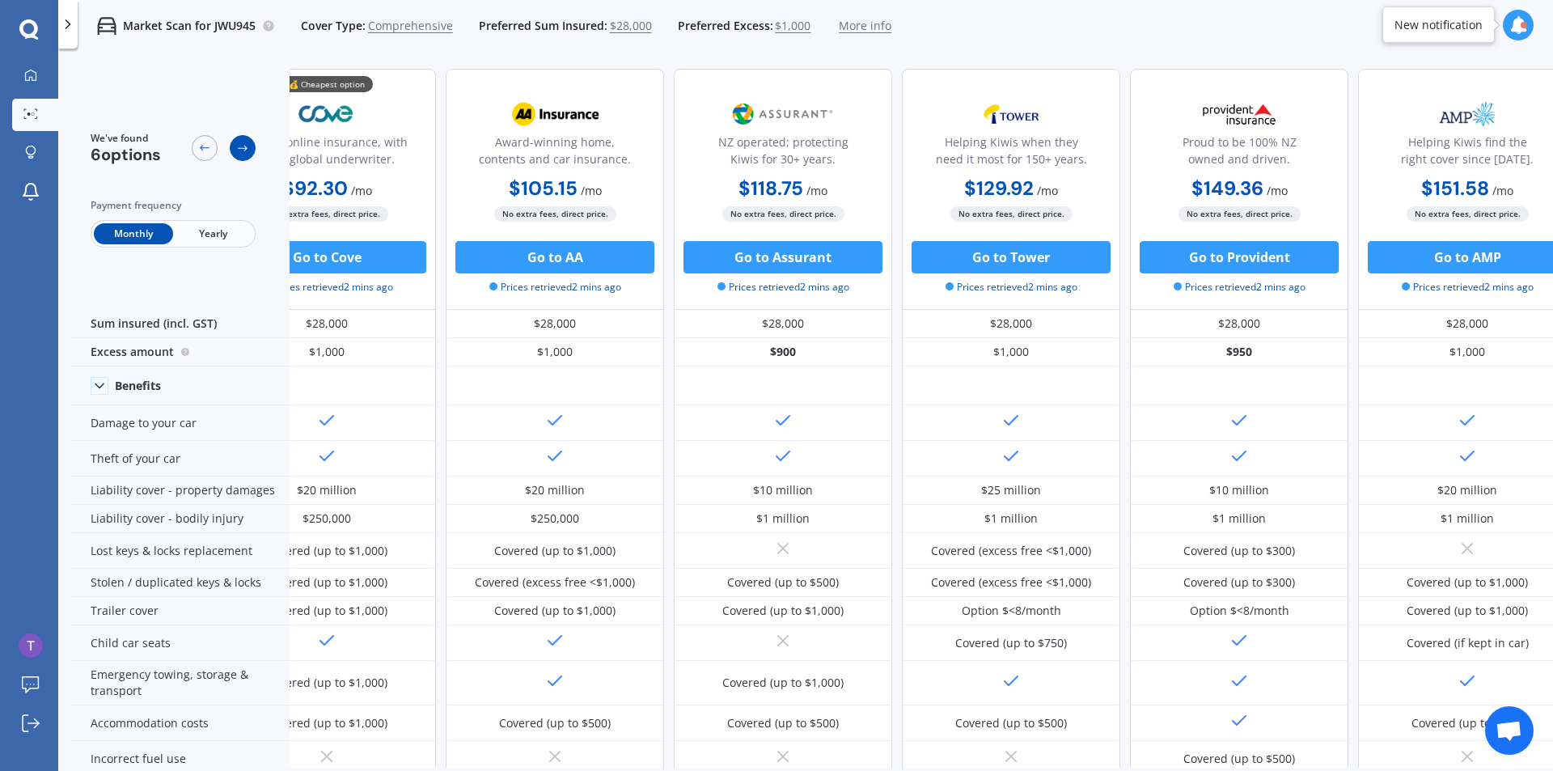
scroll to position [0, 104]
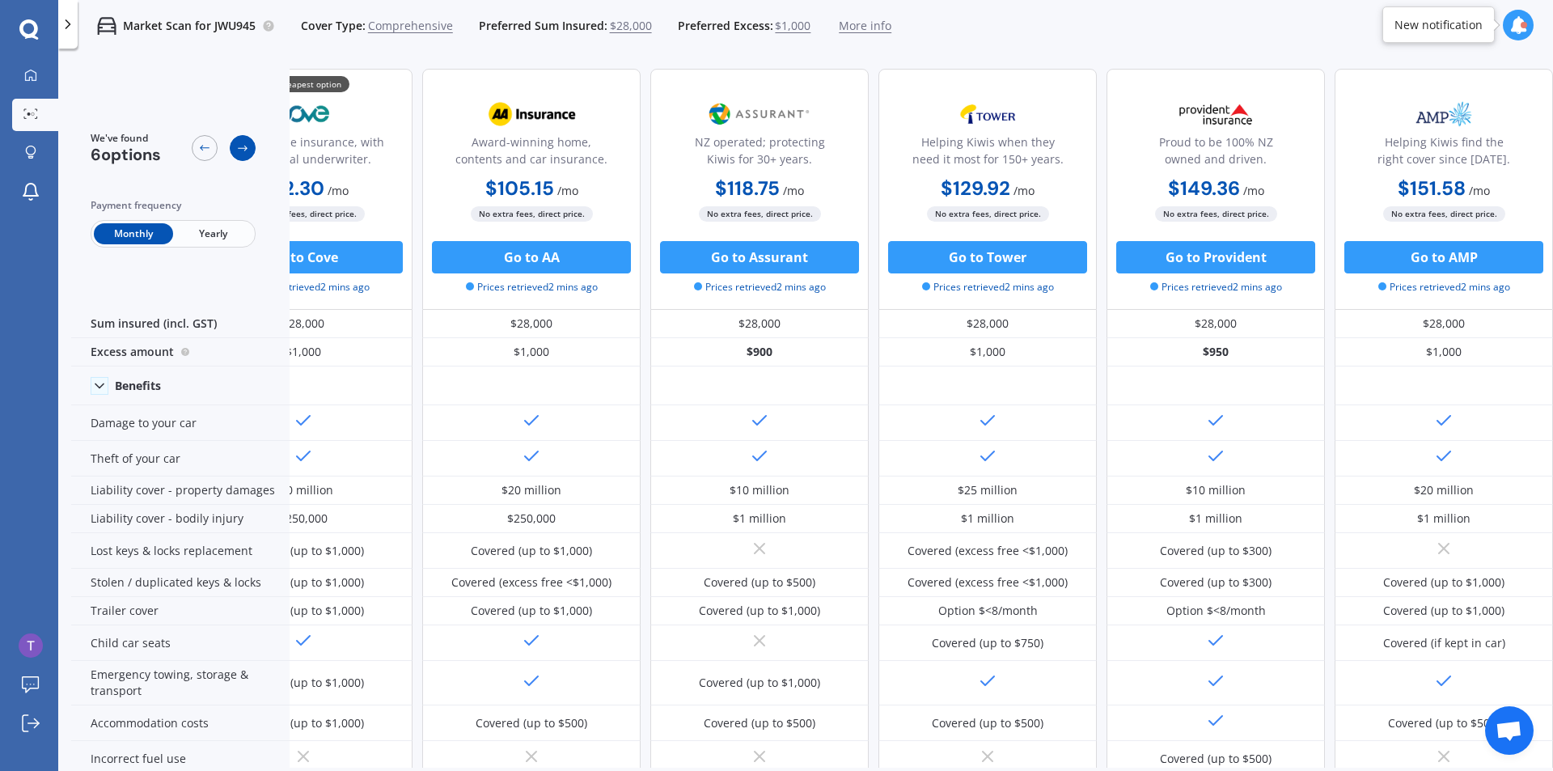
click at [245, 150] on icon at bounding box center [243, 149] width 10 height 6
click at [213, 146] on div at bounding box center [205, 148] width 26 height 26
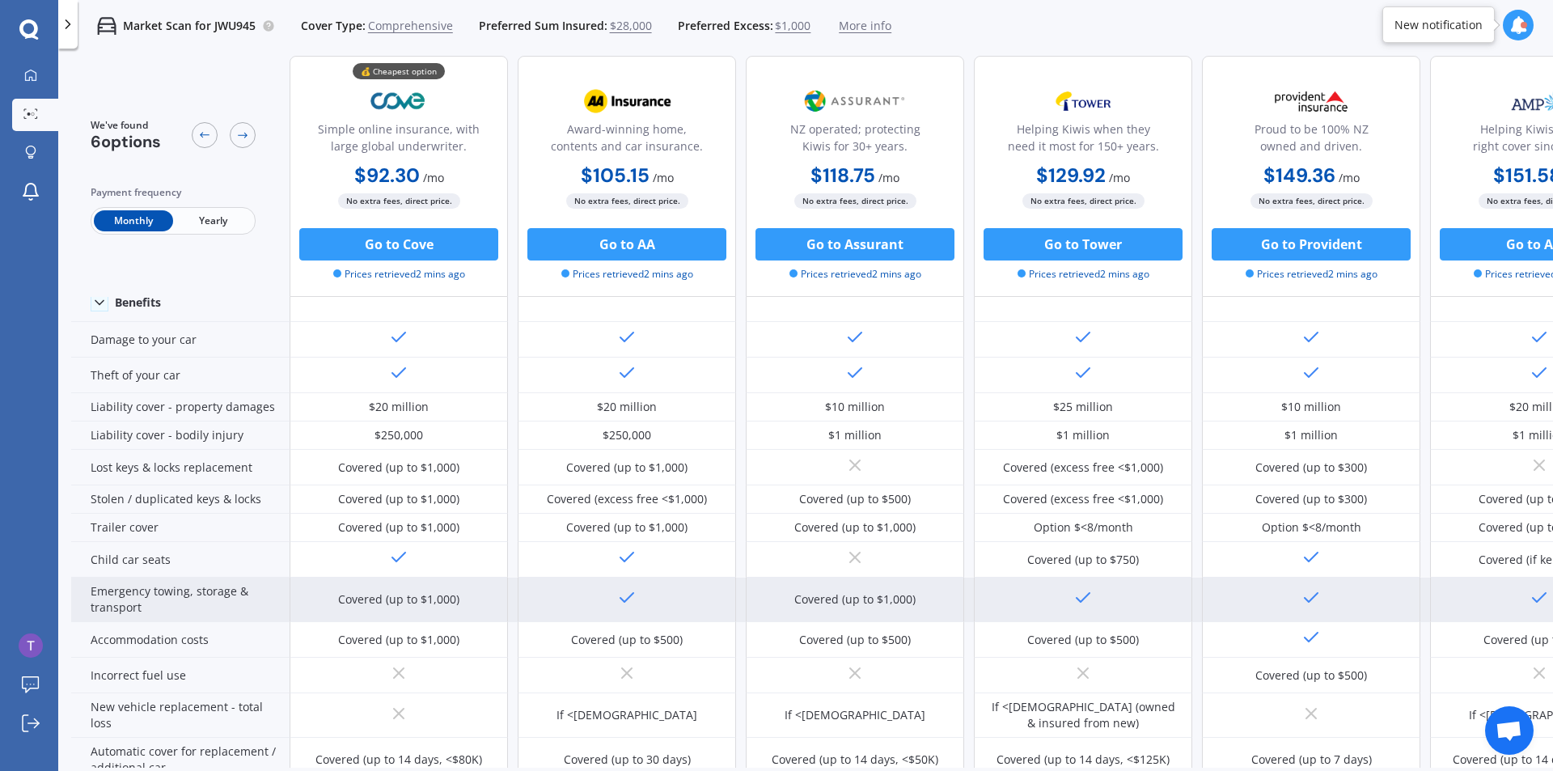
scroll to position [0, 0]
